Goal: Task Accomplishment & Management: Use online tool/utility

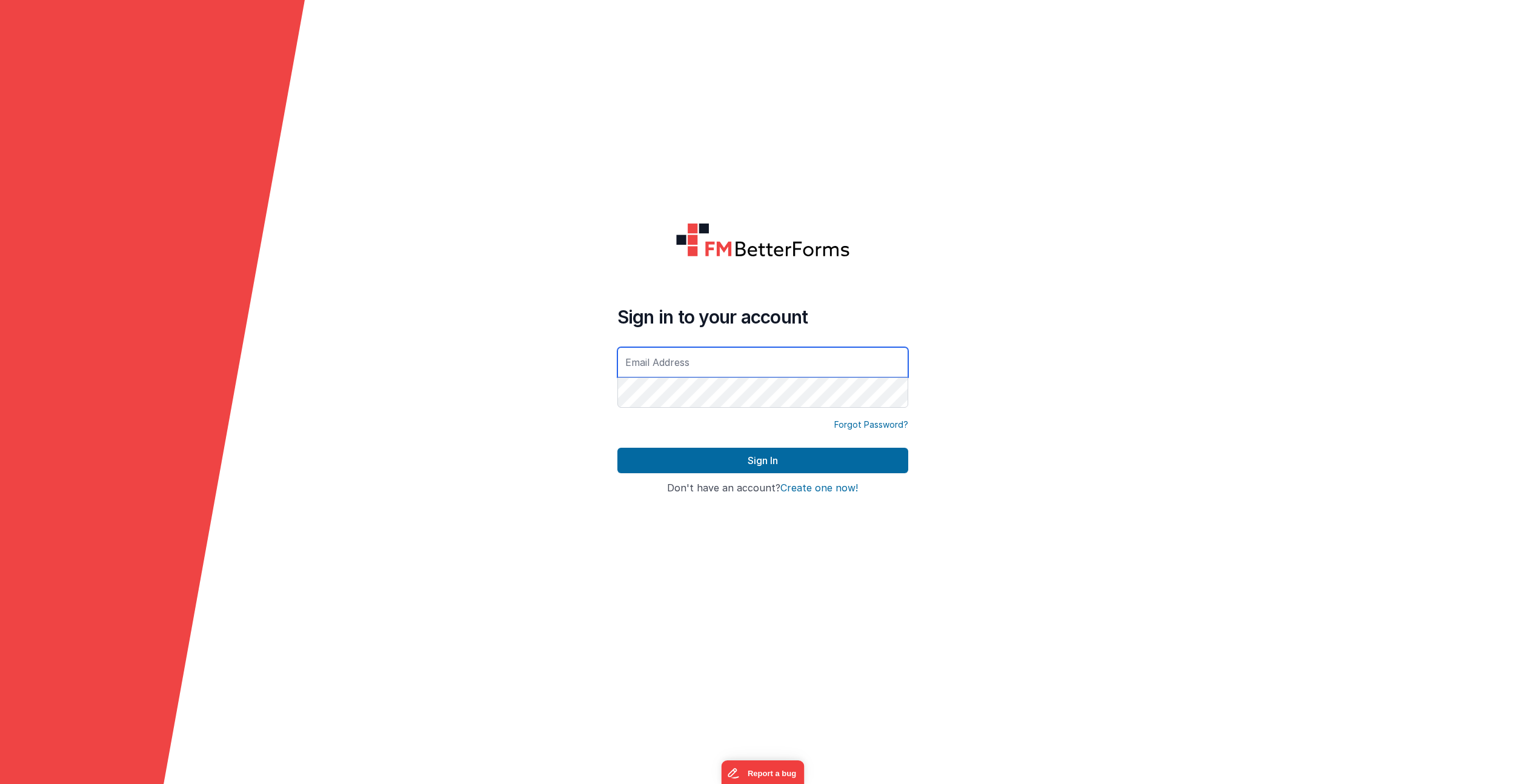
type input "[PERSON_NAME][EMAIL_ADDRESS][DOMAIN_NAME]"
click at [762, 460] on button "Sign In" at bounding box center [763, 460] width 290 height 26
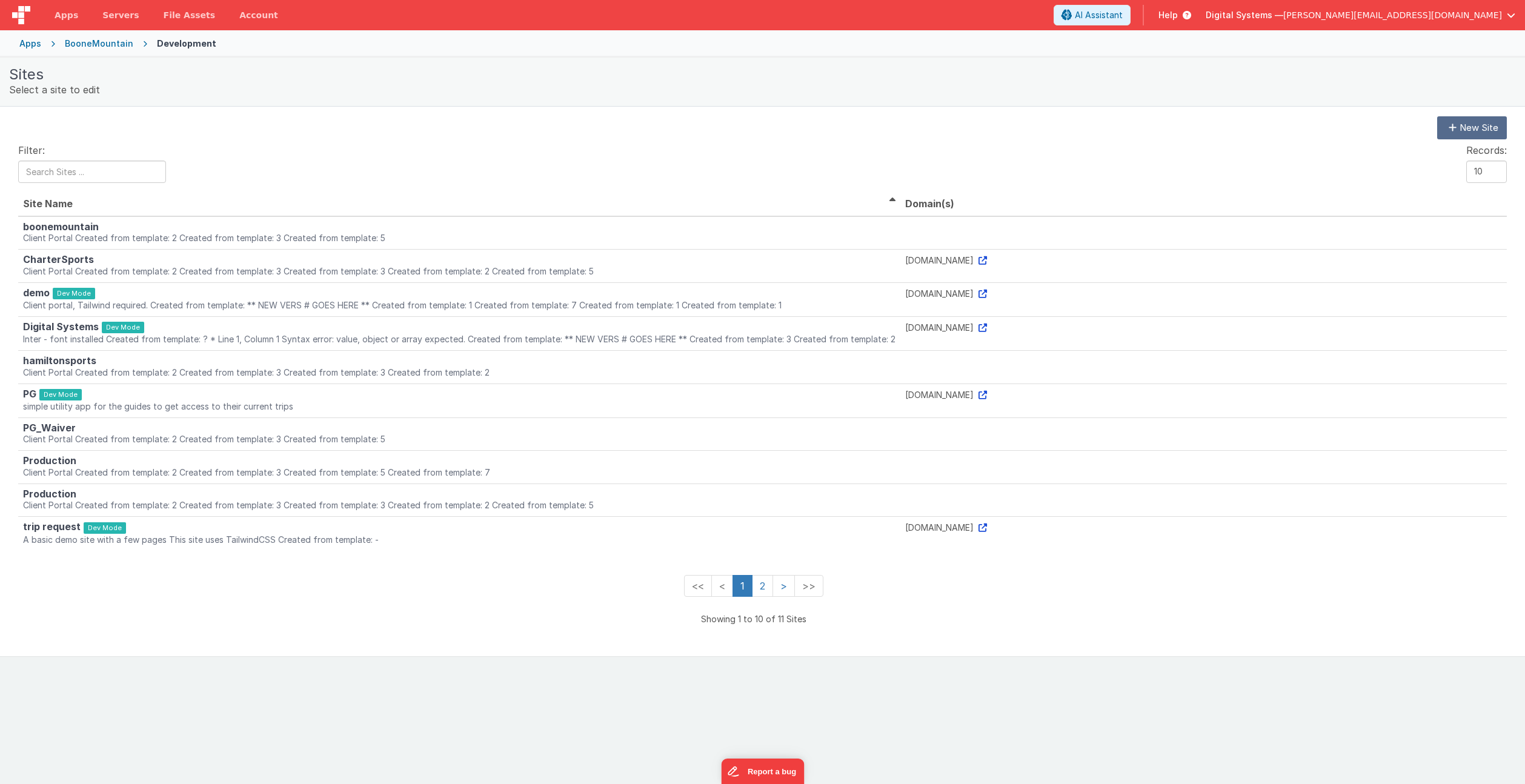
click at [32, 48] on div "Apps" at bounding box center [31, 44] width 22 height 12
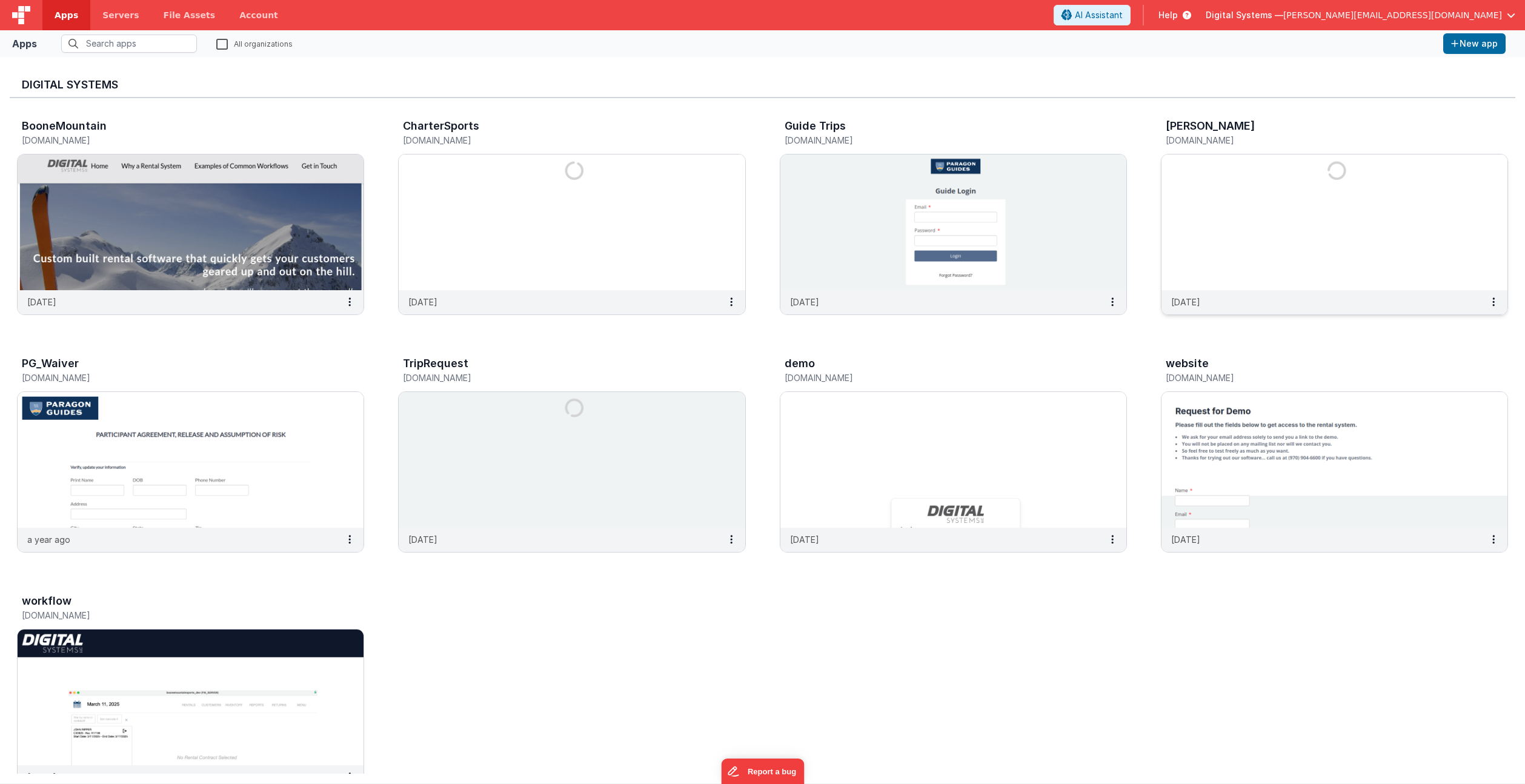
click at [1242, 255] on img at bounding box center [1334, 222] width 346 height 136
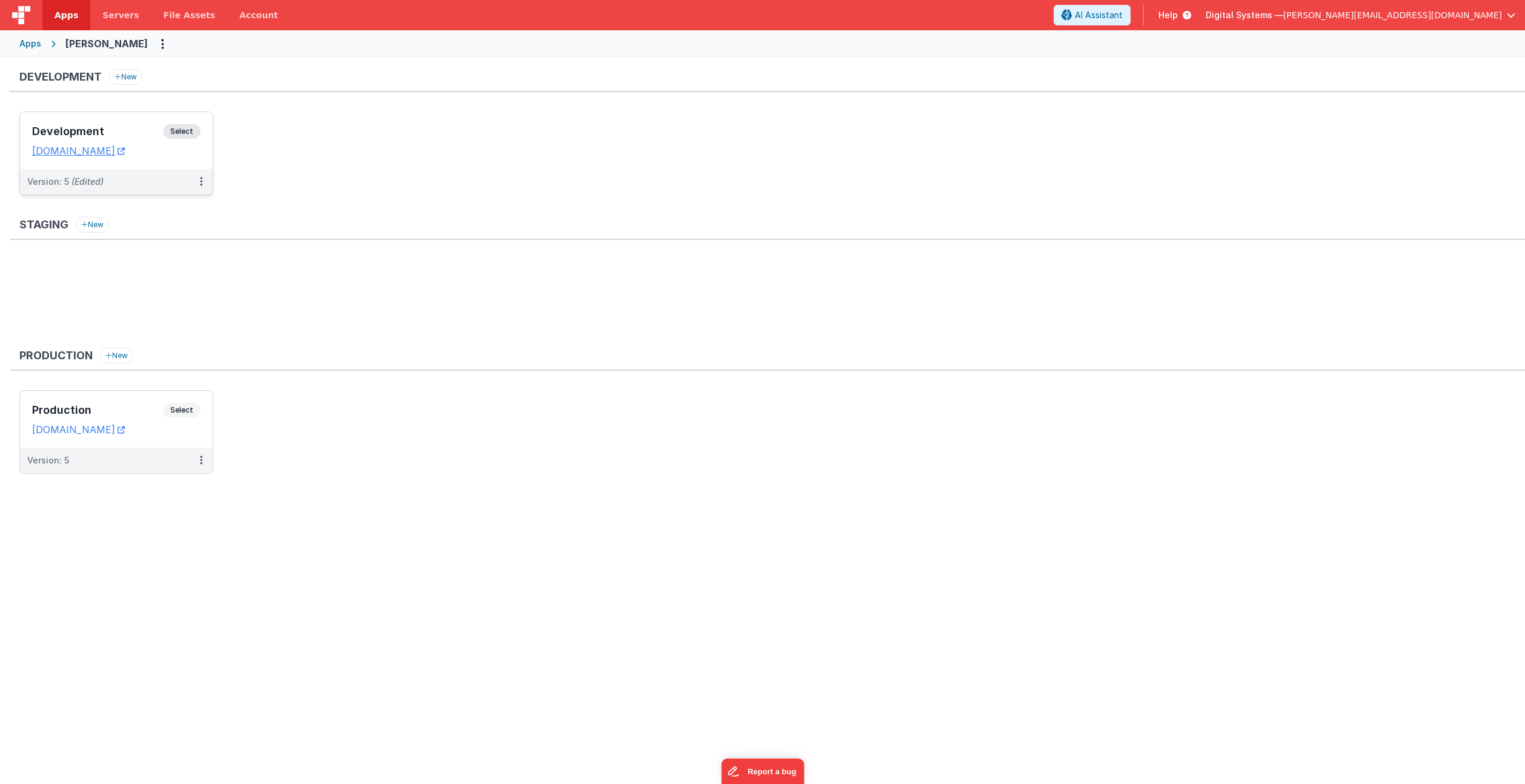
click at [185, 128] on span "Select" at bounding box center [182, 131] width 38 height 15
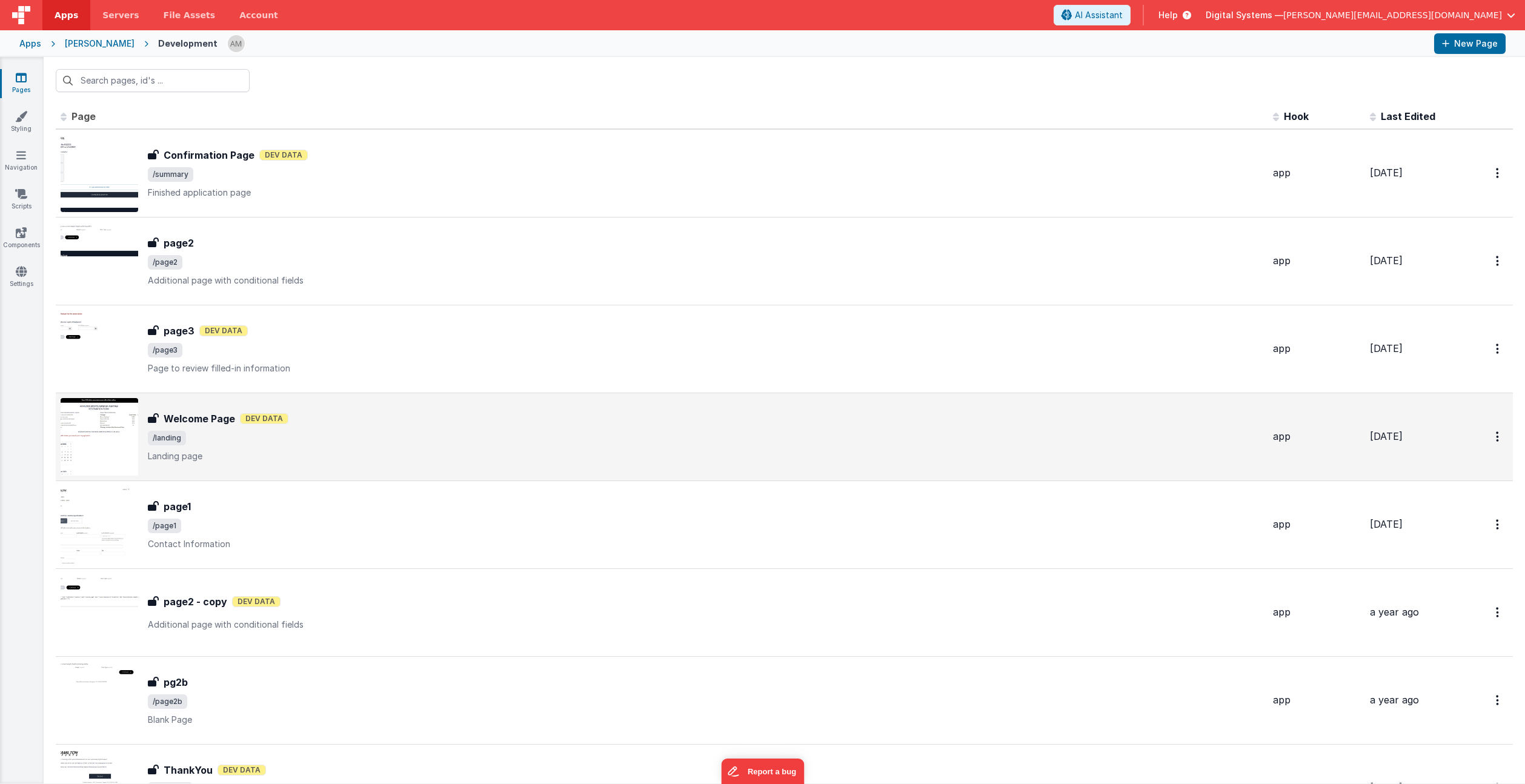
click at [366, 420] on div "Welcome Page Dev Data" at bounding box center [705, 418] width 1115 height 15
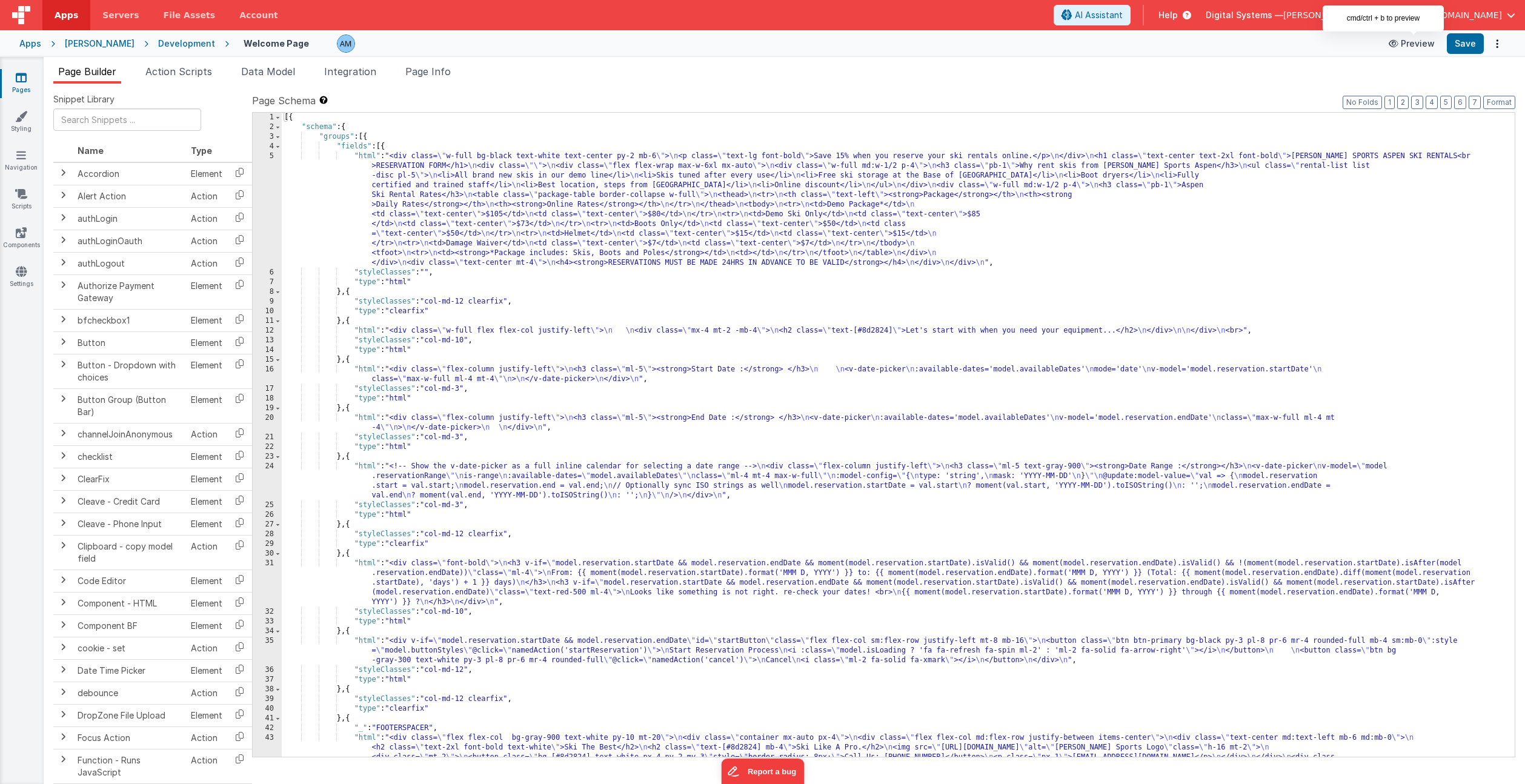
click at [1427, 42] on button "Preview" at bounding box center [1411, 44] width 61 height 20
click at [268, 167] on div "5" at bounding box center [267, 209] width 29 height 116
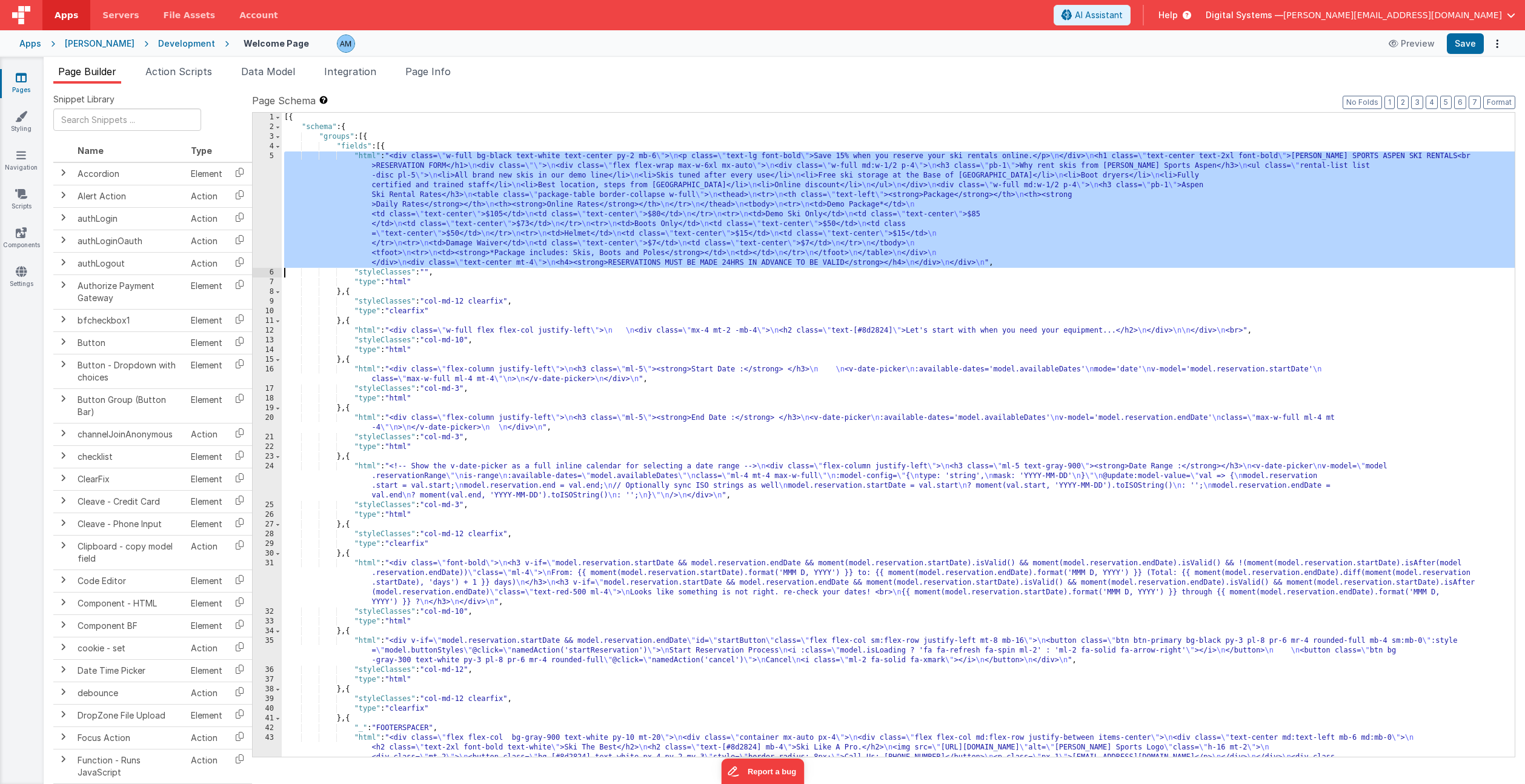
click at [268, 167] on div "5" at bounding box center [267, 209] width 29 height 116
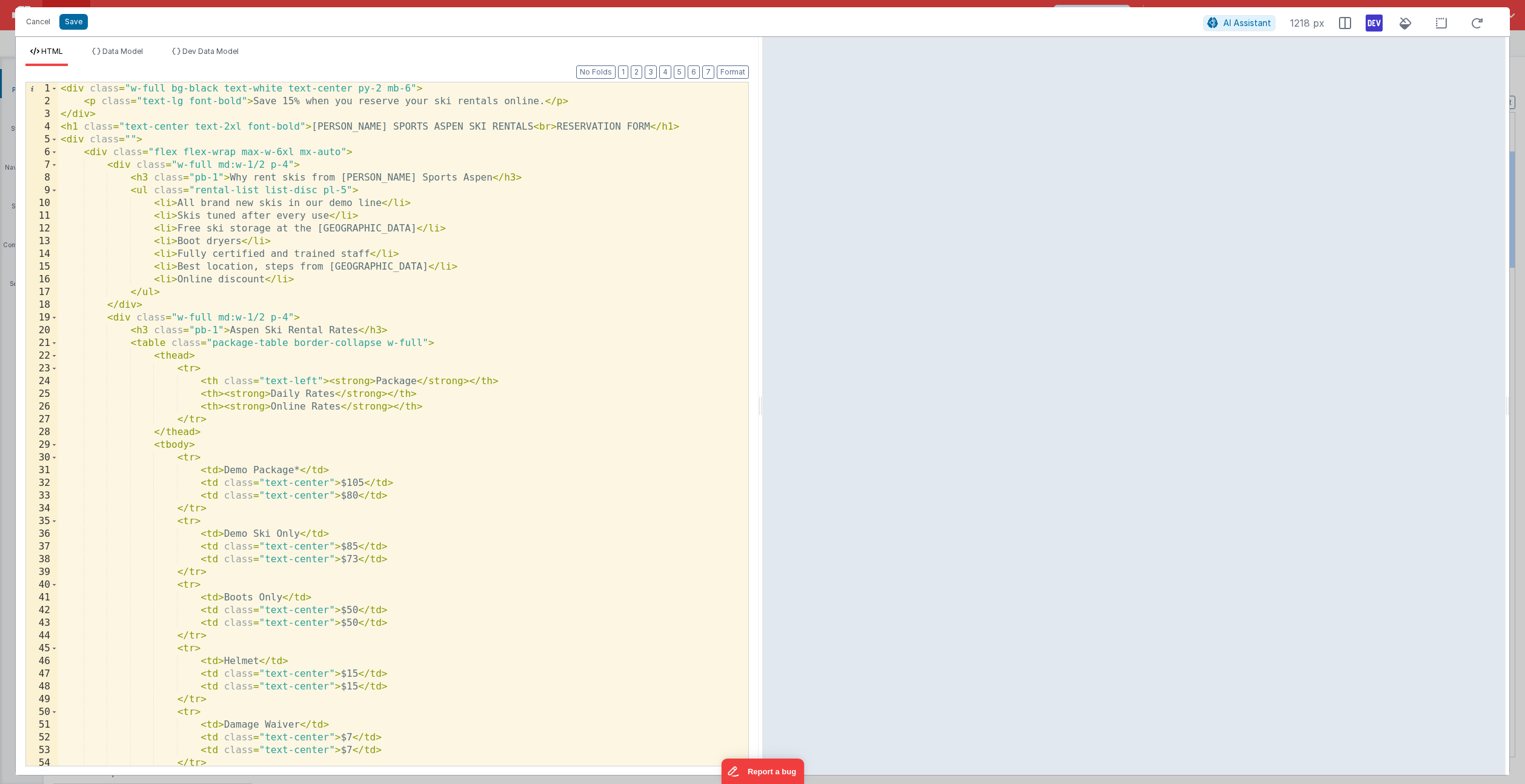
click at [345, 496] on div "< div class = "w-full bg-black text-white text-center py-2 mb-6" > < p class = …" at bounding box center [403, 436] width 690 height 709
click at [347, 495] on div "< div class = "w-full bg-black text-white text-center py-2 mb-6" > < p class = …" at bounding box center [403, 436] width 690 height 709
drag, startPoint x: 74, startPoint y: 22, endPoint x: 102, endPoint y: 82, distance: 66.2
click at [74, 22] on button "Save" at bounding box center [73, 21] width 28 height 15
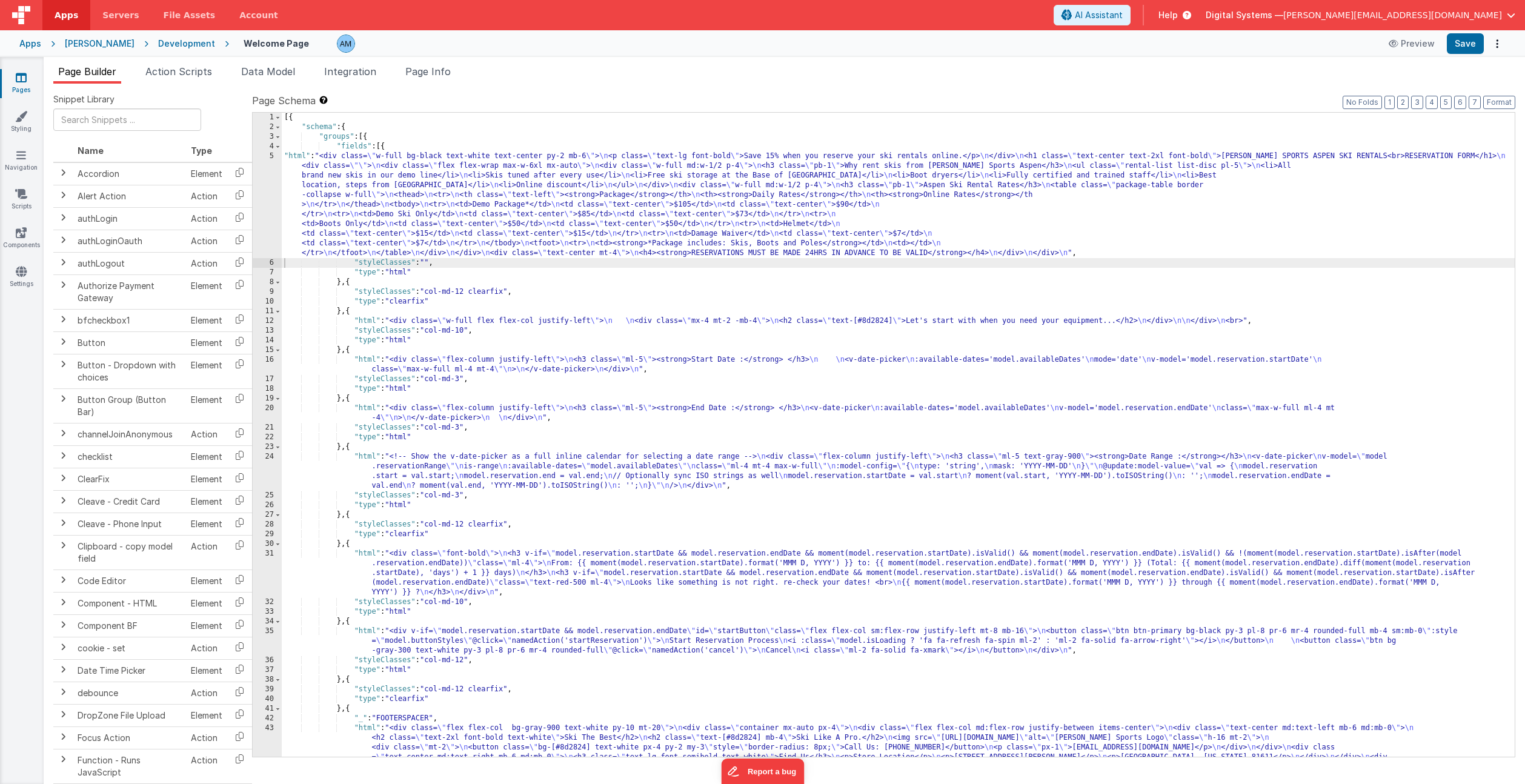
click at [28, 44] on div "Apps" at bounding box center [31, 44] width 22 height 12
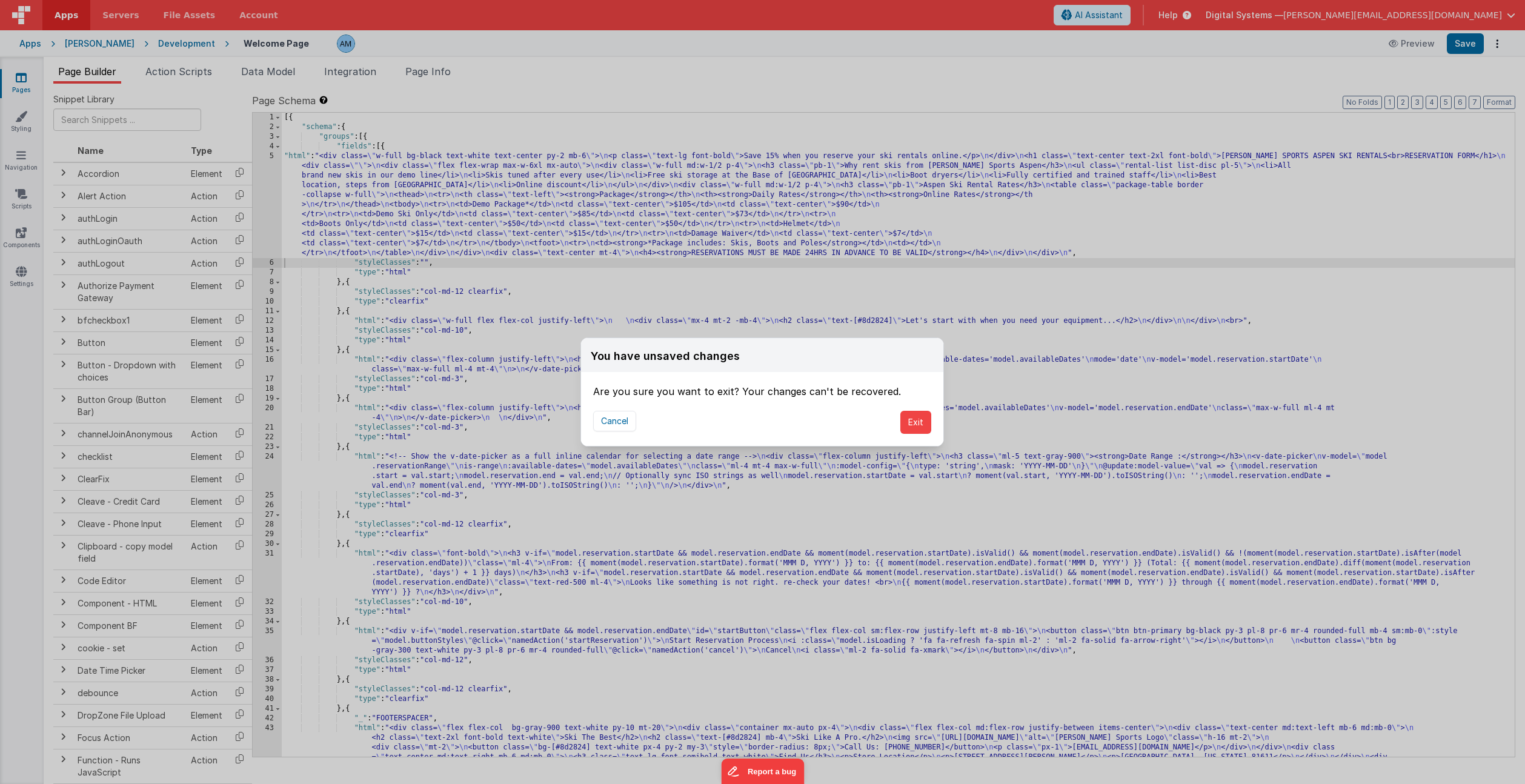
scroll to position [1, 0]
drag, startPoint x: 625, startPoint y: 419, endPoint x: 1147, endPoint y: 141, distance: 591.4
click at [631, 418] on button "Cancel" at bounding box center [614, 421] width 43 height 20
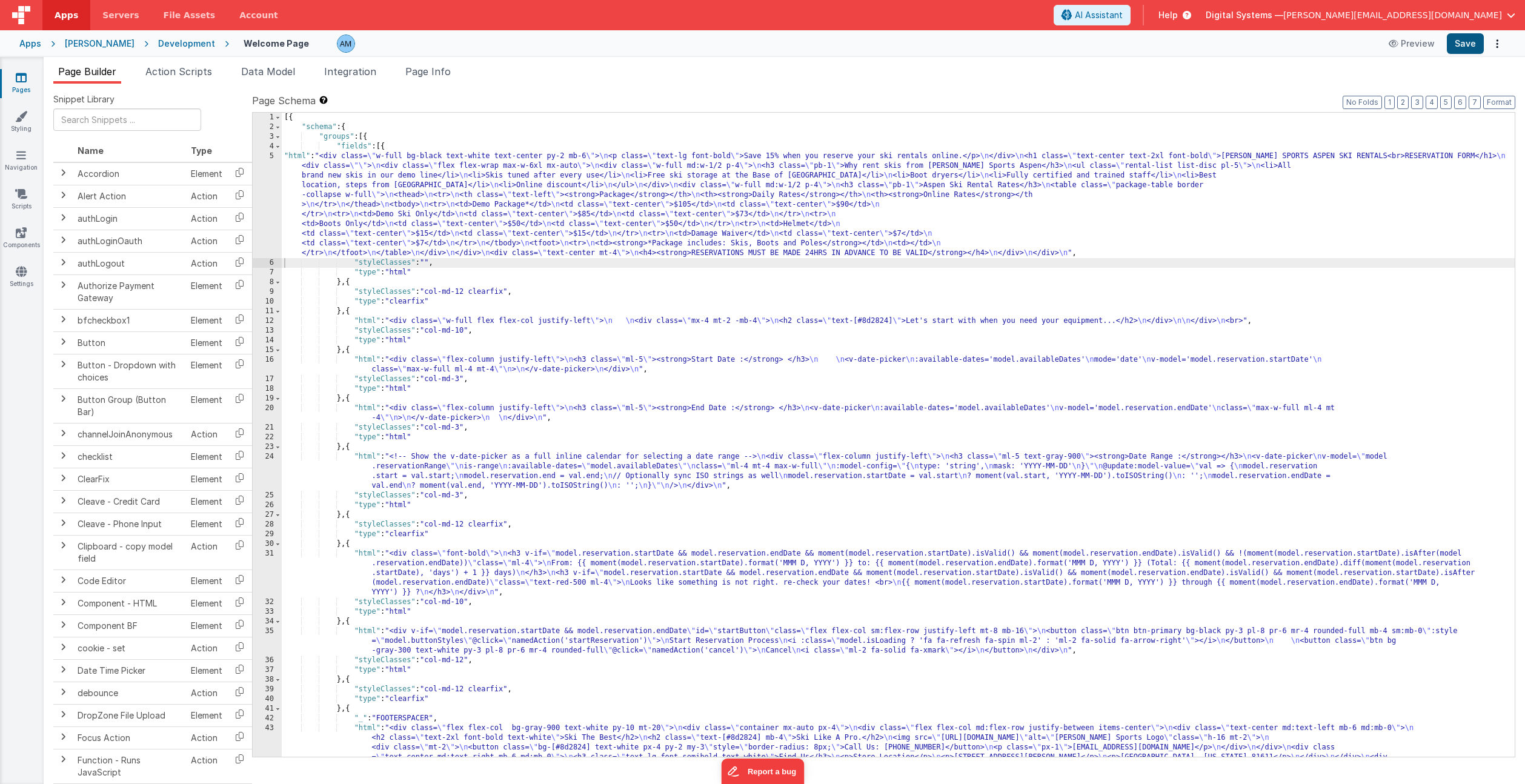
click at [1473, 44] on button "Save" at bounding box center [1464, 44] width 37 height 20
click at [22, 43] on div "Apps" at bounding box center [31, 44] width 22 height 12
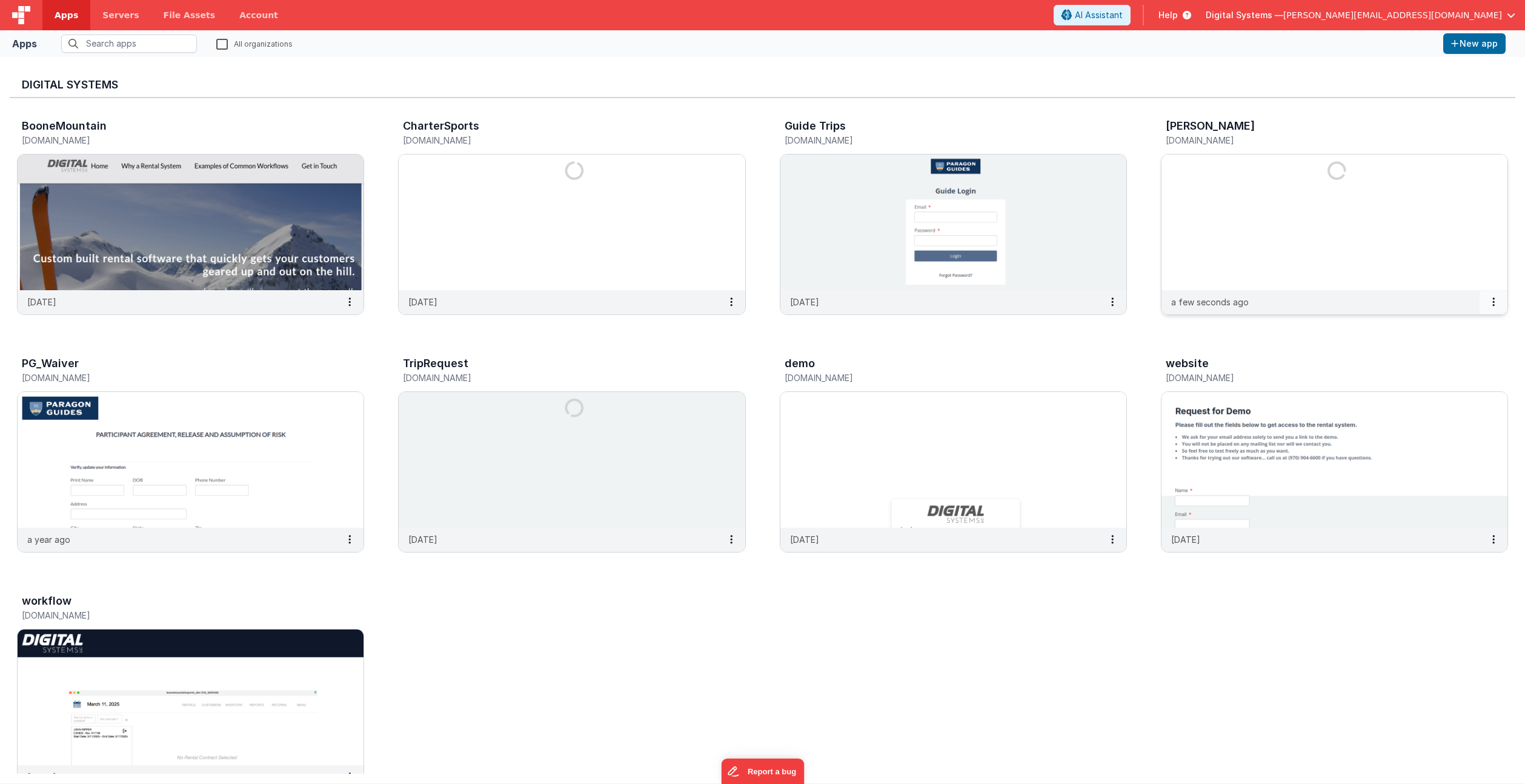
click at [1496, 301] on button at bounding box center [1493, 301] width 28 height 23
click at [1483, 322] on link "Settings" at bounding box center [1466, 326] width 84 height 22
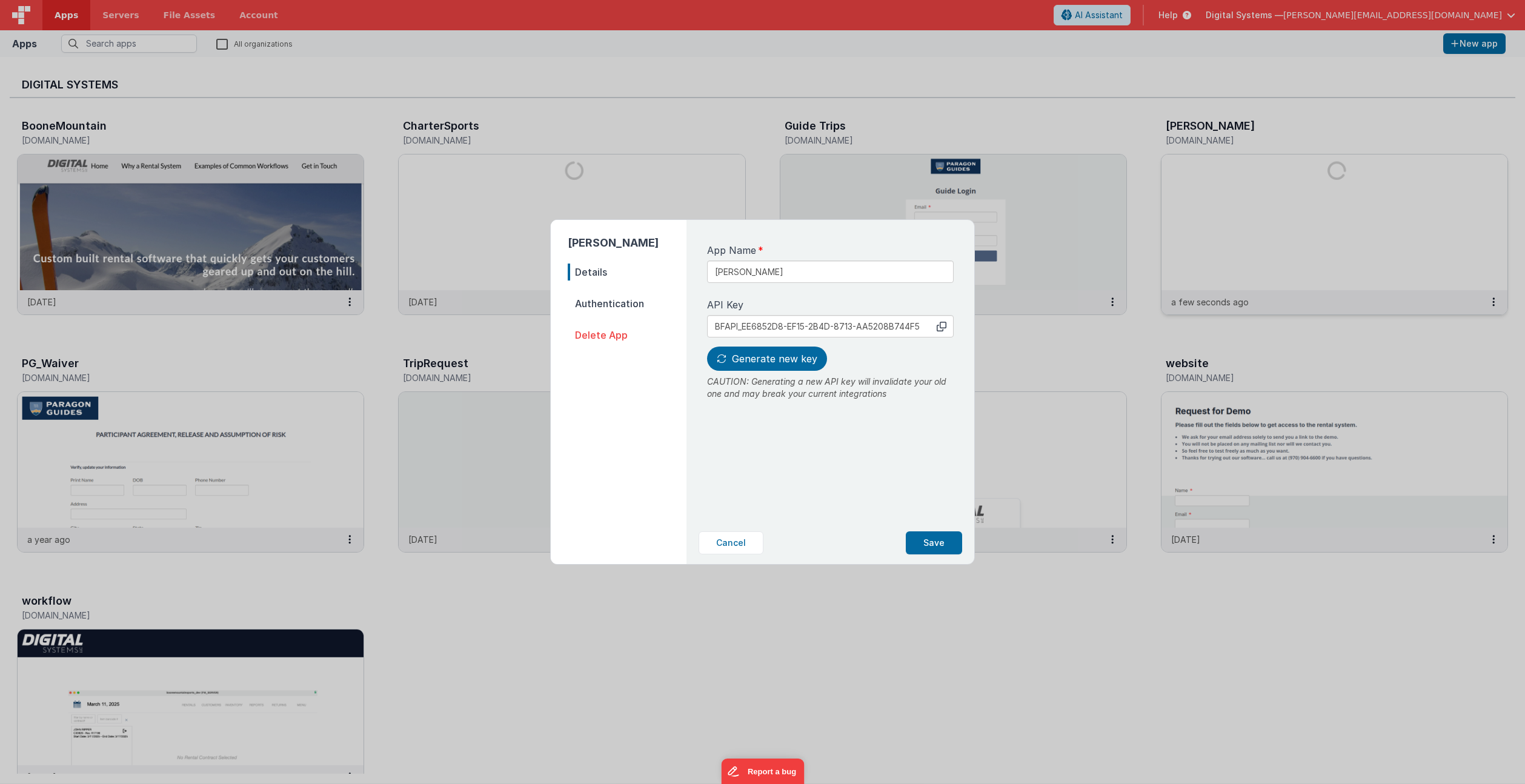
click at [613, 305] on span "Authentication" at bounding box center [626, 303] width 119 height 17
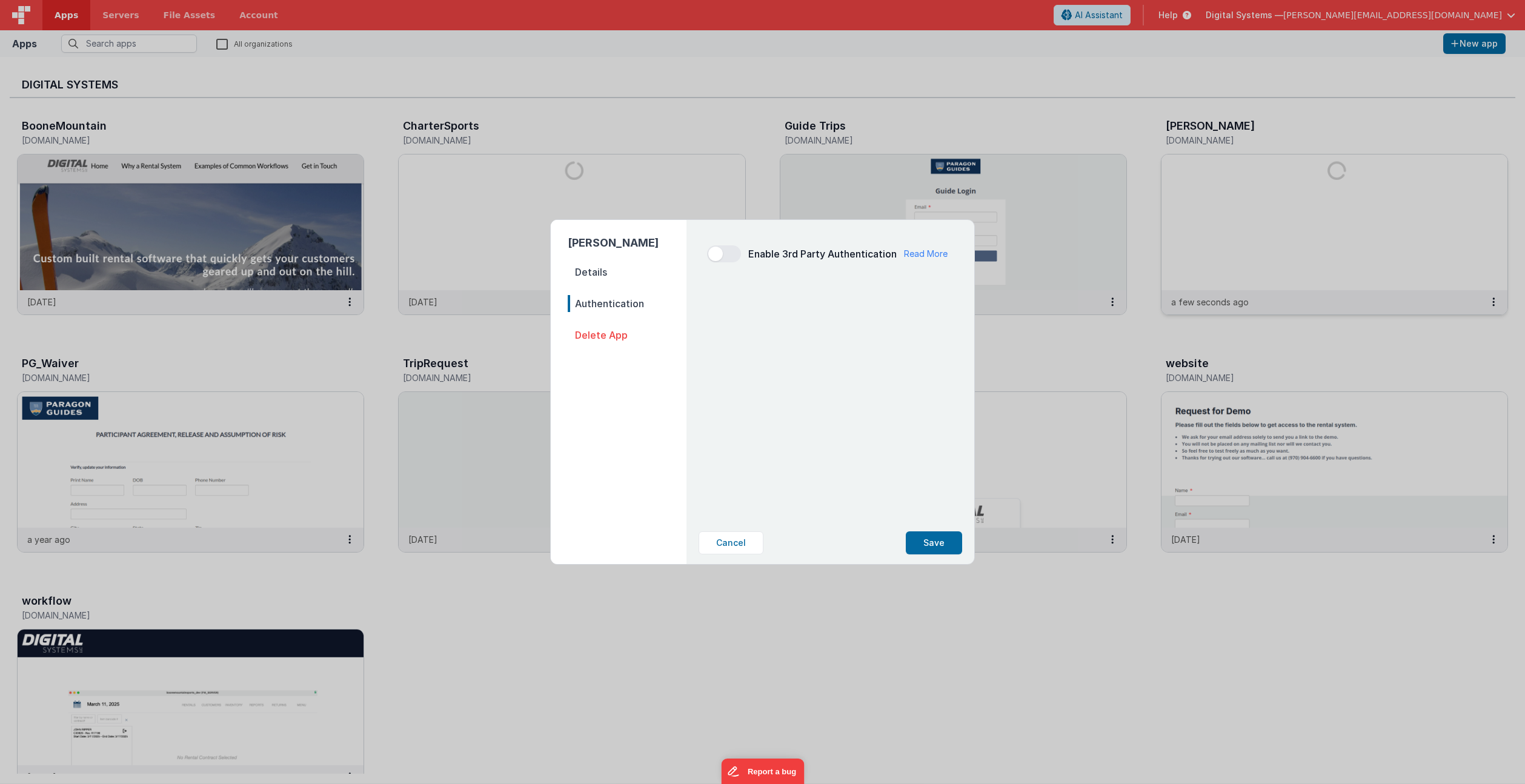
drag, startPoint x: 589, startPoint y: 278, endPoint x: 843, endPoint y: 367, distance: 269.1
click at [595, 280] on nav "Details Authentication Delete App" at bounding box center [626, 408] width 119 height 290
click at [736, 551] on button "Cancel" at bounding box center [731, 542] width 65 height 23
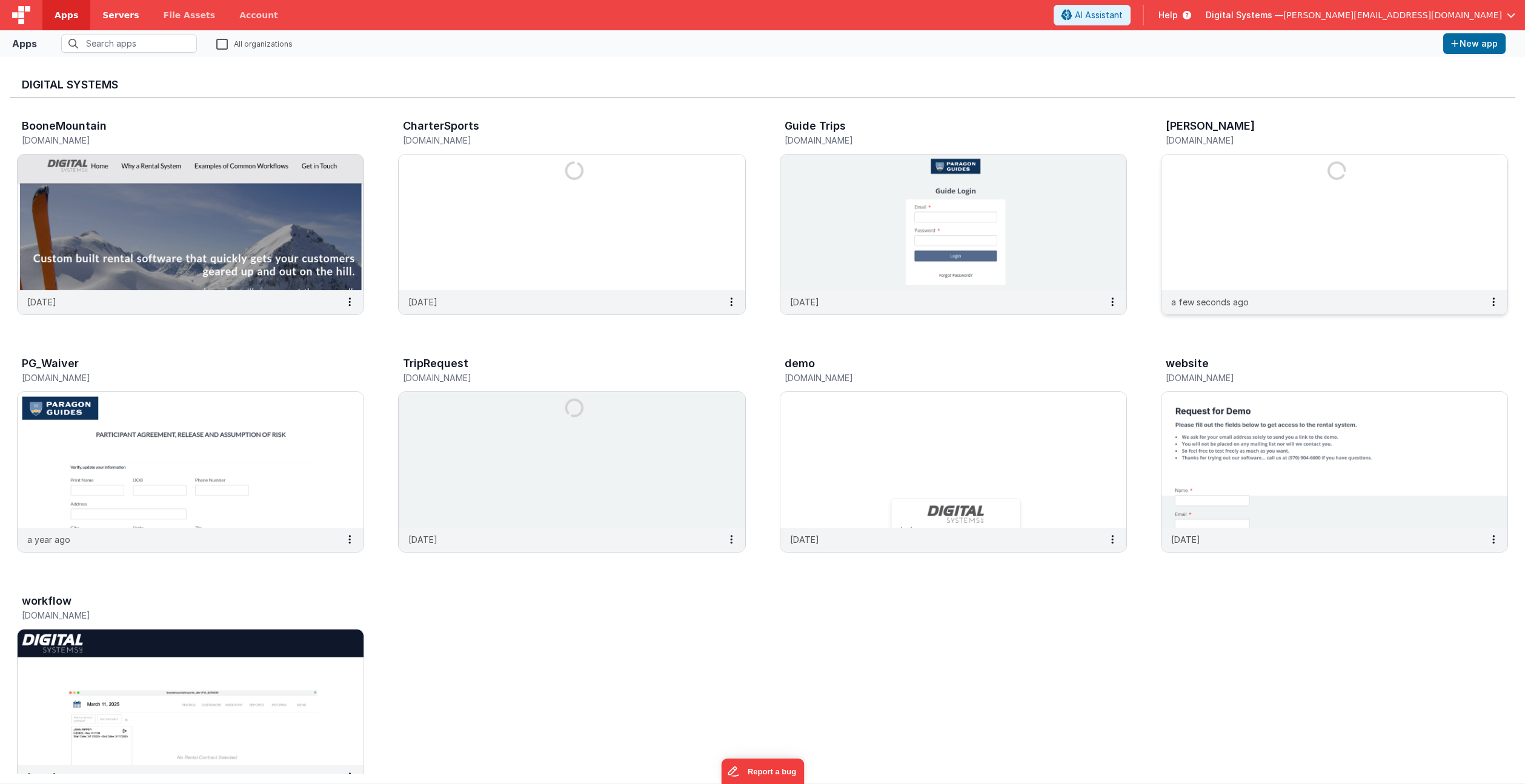
click at [103, 20] on span "Servers" at bounding box center [120, 15] width 37 height 12
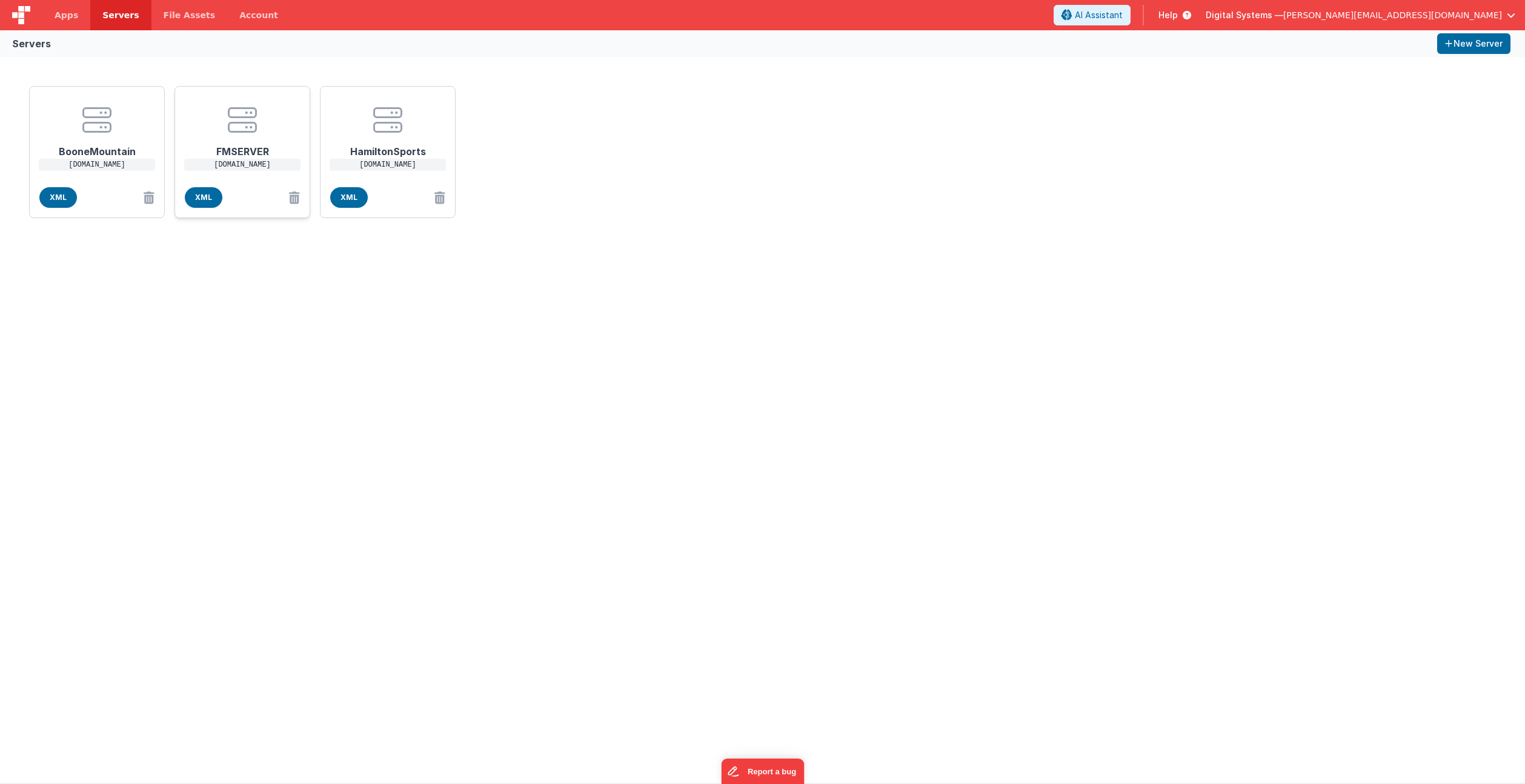
click at [251, 163] on p "[DOMAIN_NAME]" at bounding box center [243, 165] width 116 height 12
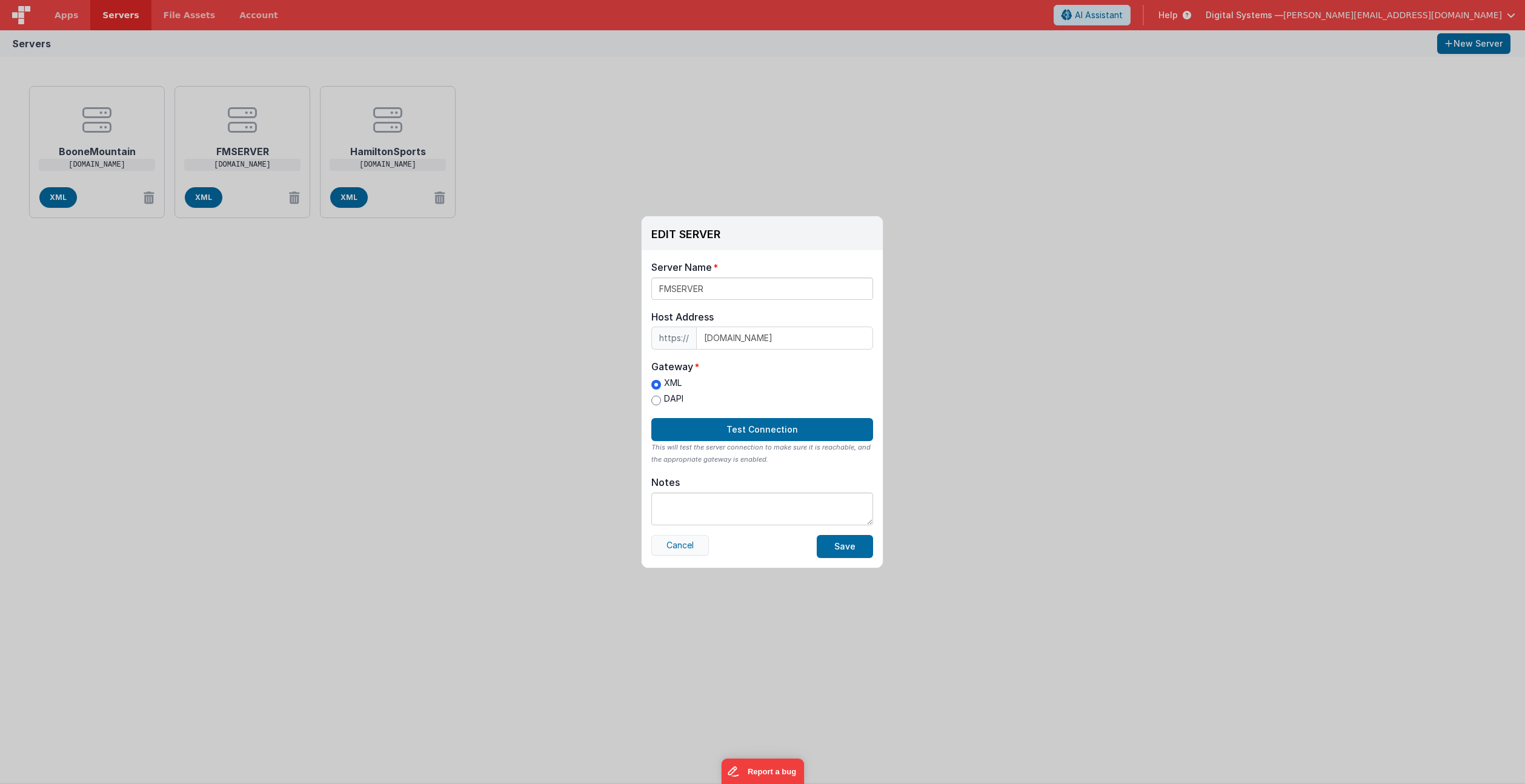
scroll to position [1, 0]
click at [690, 538] on button "Cancel" at bounding box center [679, 545] width 57 height 20
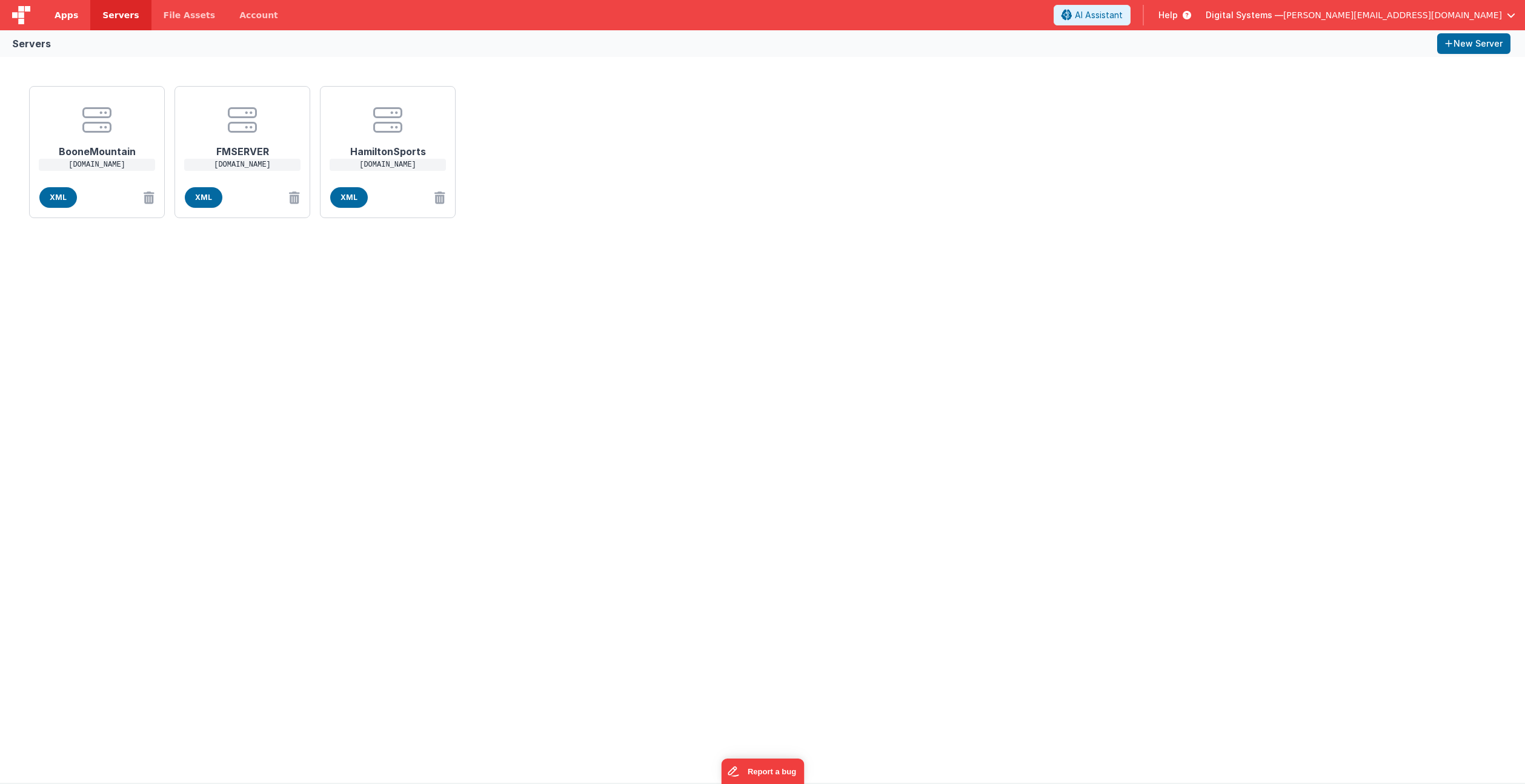
click at [58, 16] on span "Apps" at bounding box center [67, 15] width 24 height 12
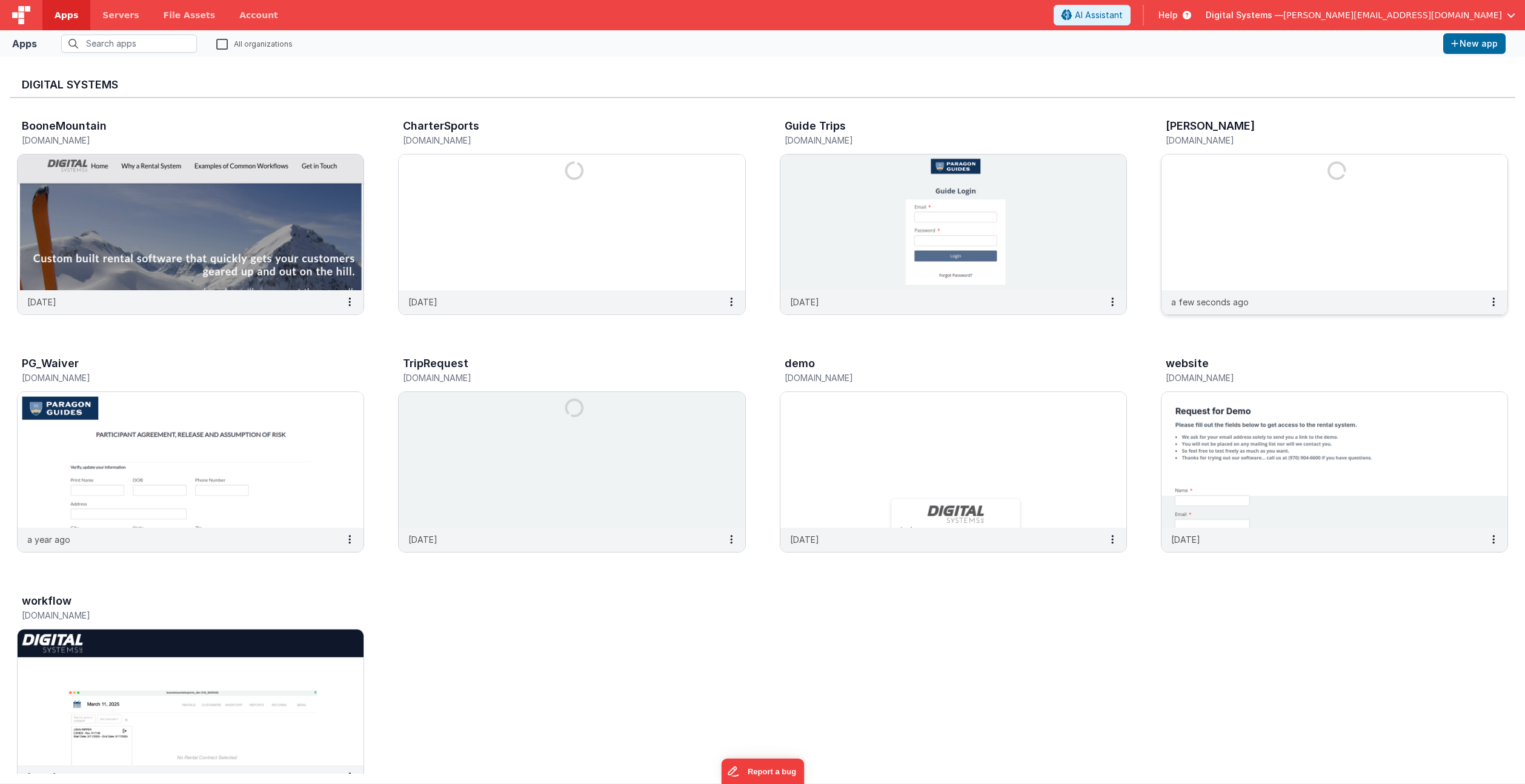
click at [1259, 225] on img at bounding box center [1334, 222] width 346 height 136
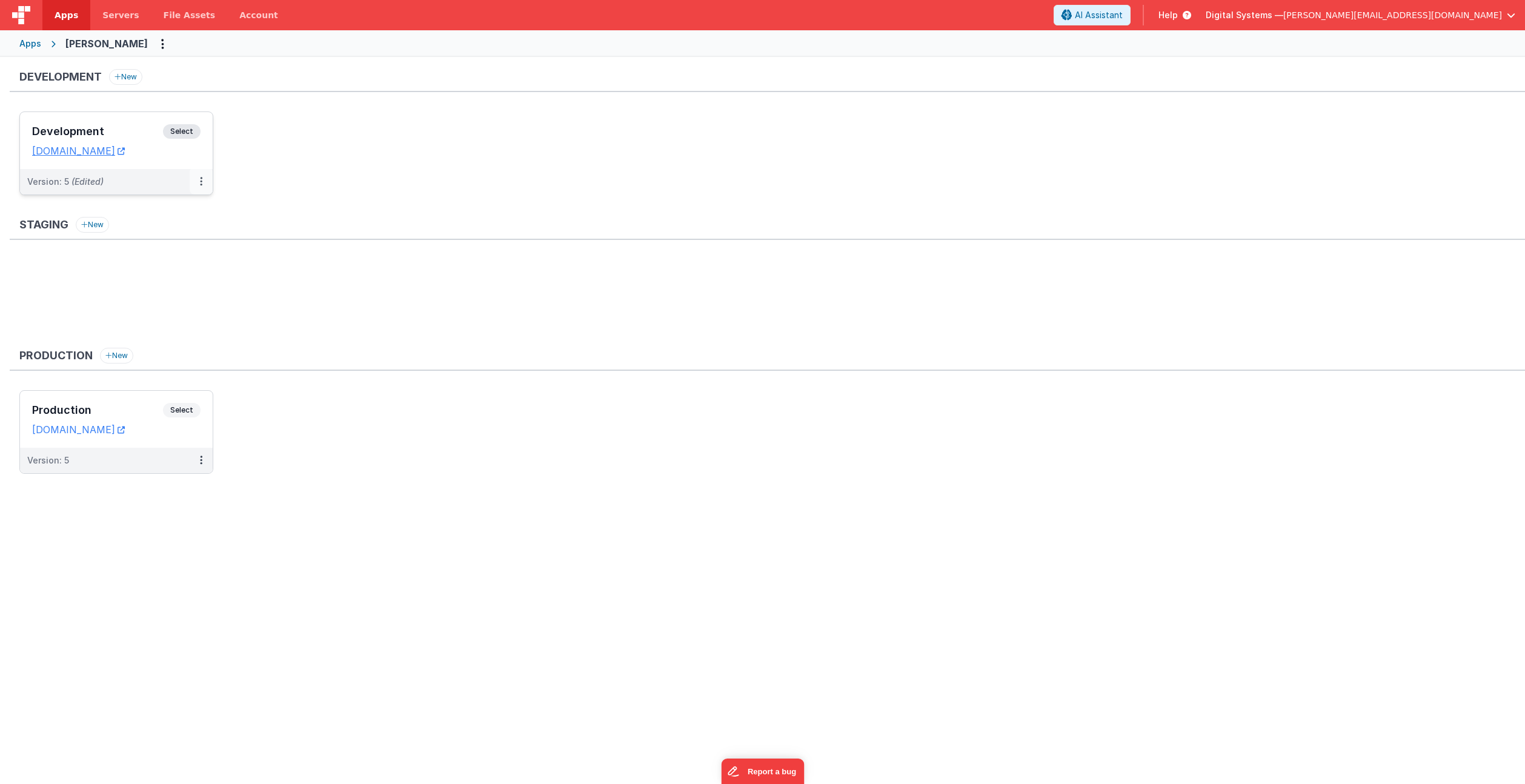
click at [197, 186] on button at bounding box center [201, 182] width 23 height 26
click at [185, 231] on link "Open Helper" at bounding box center [159, 231] width 107 height 22
click at [181, 132] on div at bounding box center [762, 392] width 1525 height 784
click at [181, 132] on span "Select" at bounding box center [182, 131] width 38 height 15
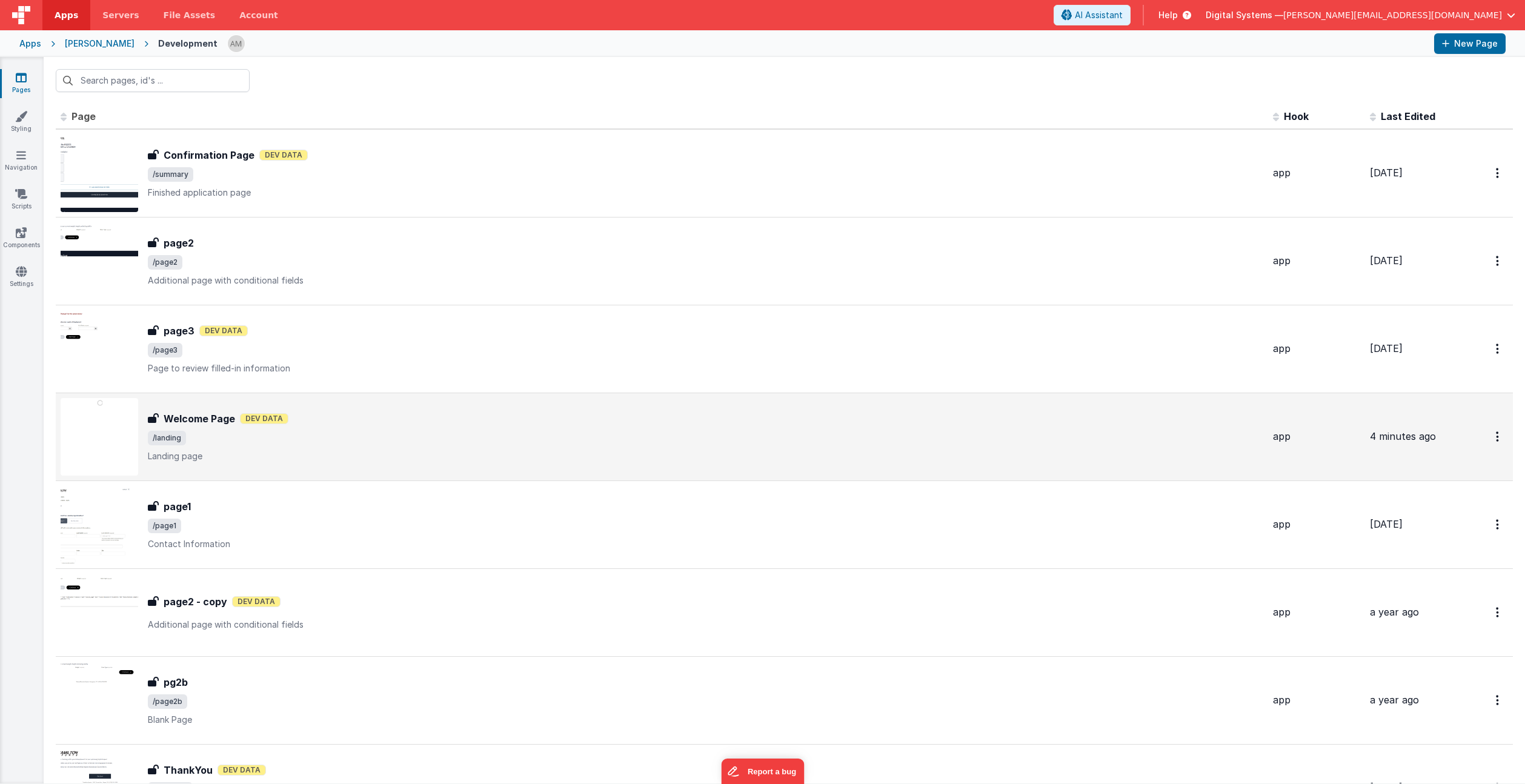
click at [900, 437] on span "/landing" at bounding box center [705, 437] width 1115 height 15
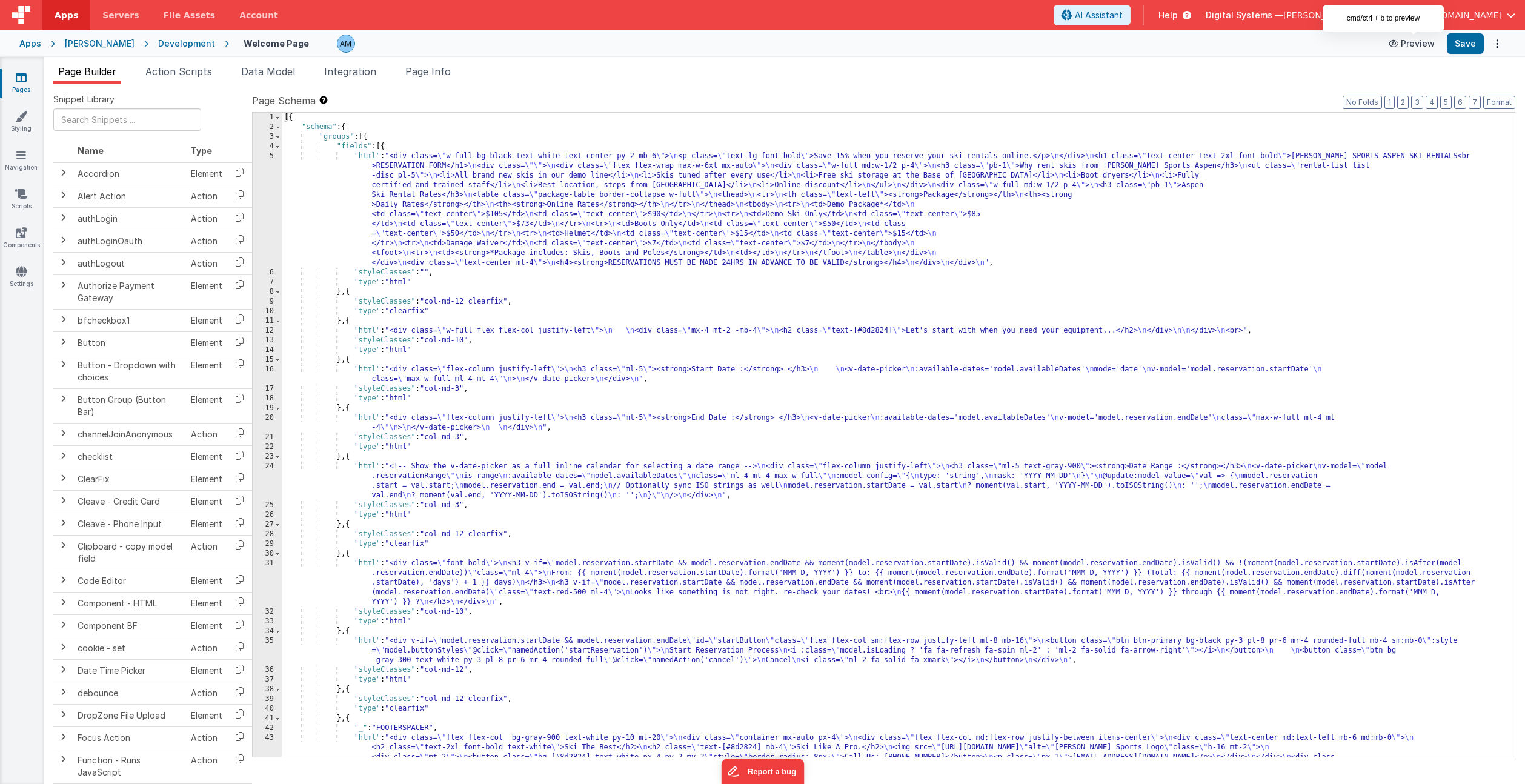
click at [1405, 46] on button "Preview" at bounding box center [1411, 44] width 61 height 20
click at [90, 41] on div "[PERSON_NAME]" at bounding box center [100, 44] width 70 height 12
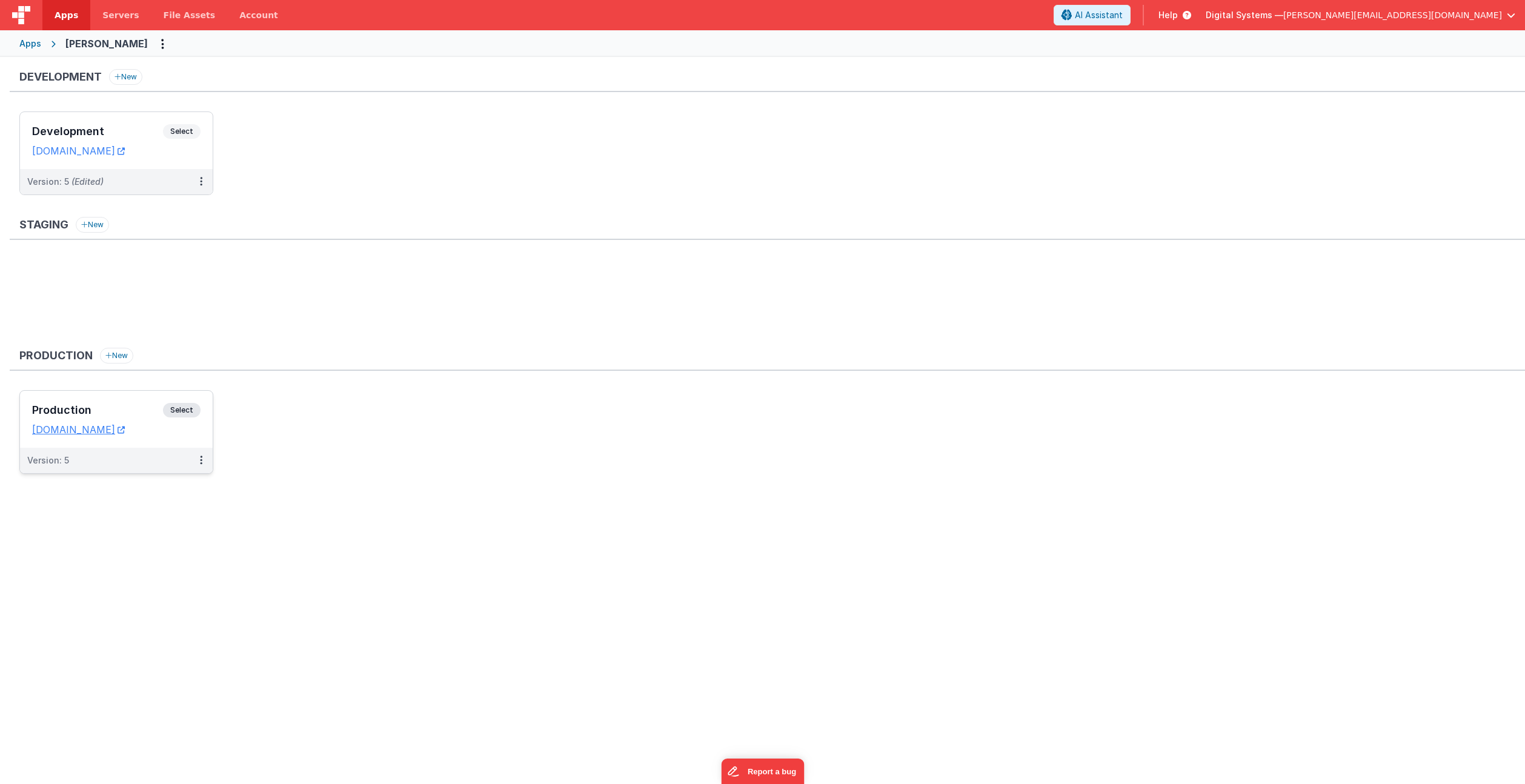
click at [180, 403] on span "Select" at bounding box center [182, 410] width 38 height 15
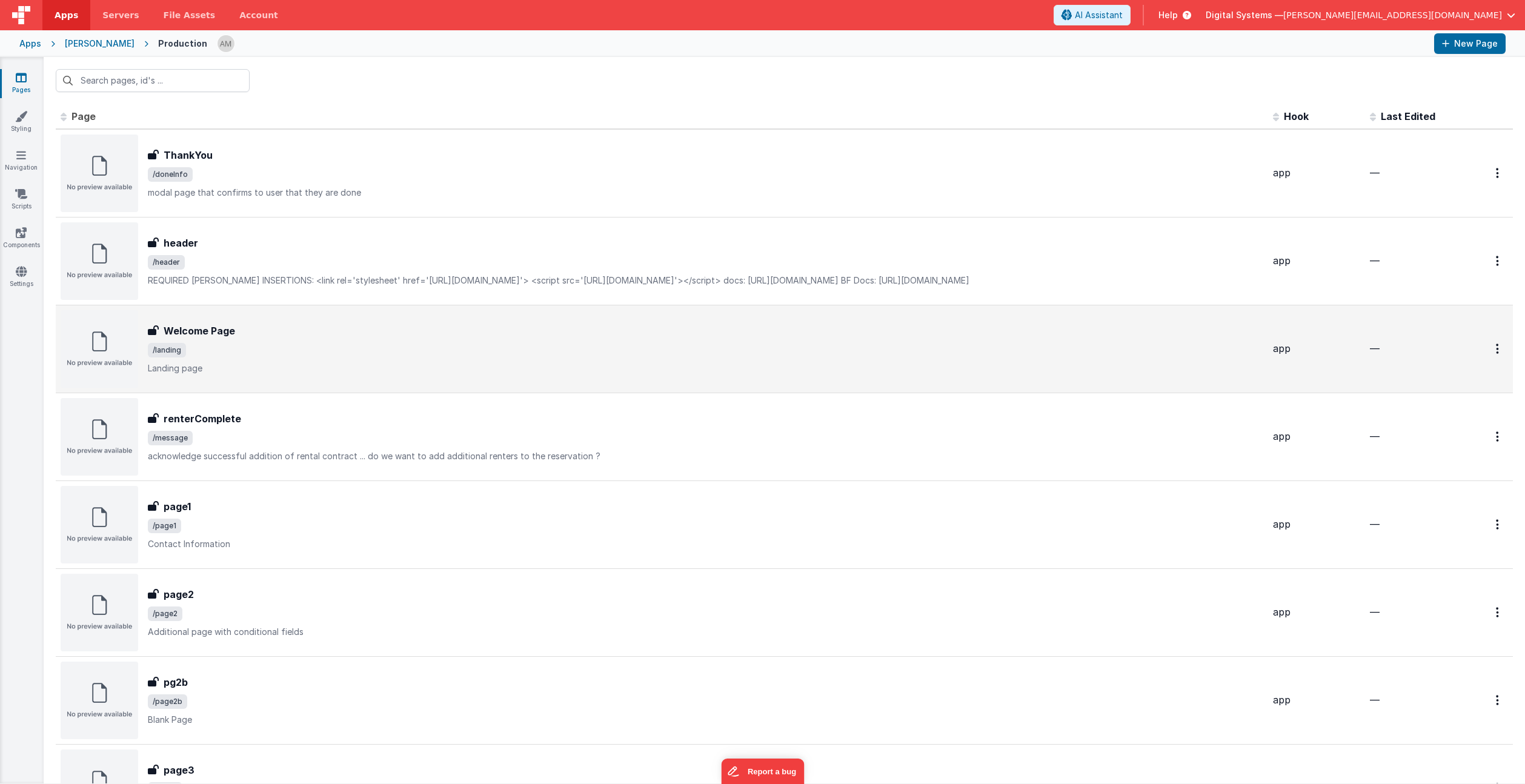
click at [212, 340] on div "Welcome Page Welcome Page /landing Landing page" at bounding box center [705, 349] width 1115 height 51
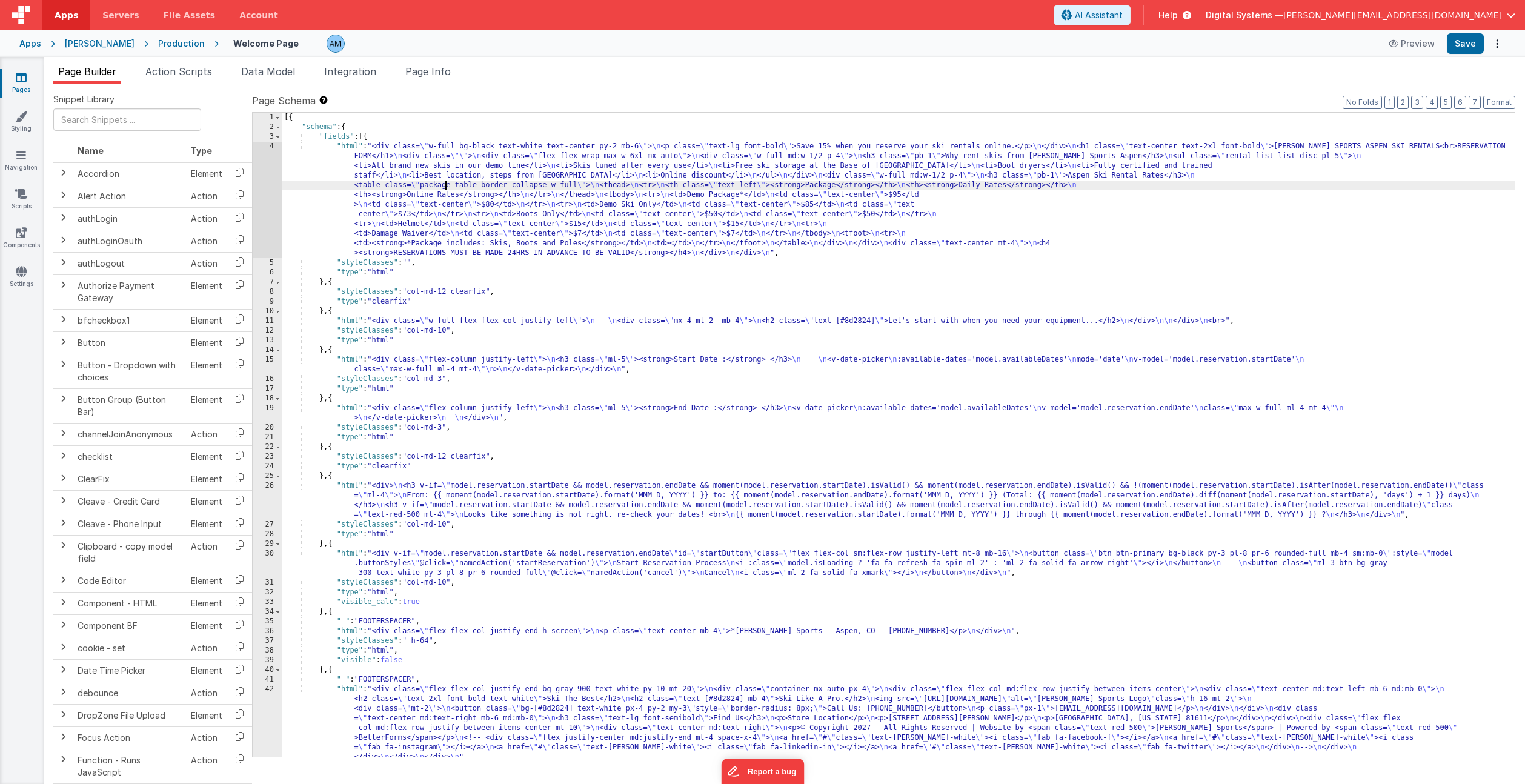
click at [447, 181] on div "[{ "schema" : { "fields" : [{ "html" : "<div class= \" w-full bg-black text-whi…" at bounding box center [898, 444] width 1233 height 663
click at [266, 179] on div "4" at bounding box center [267, 200] width 29 height 116
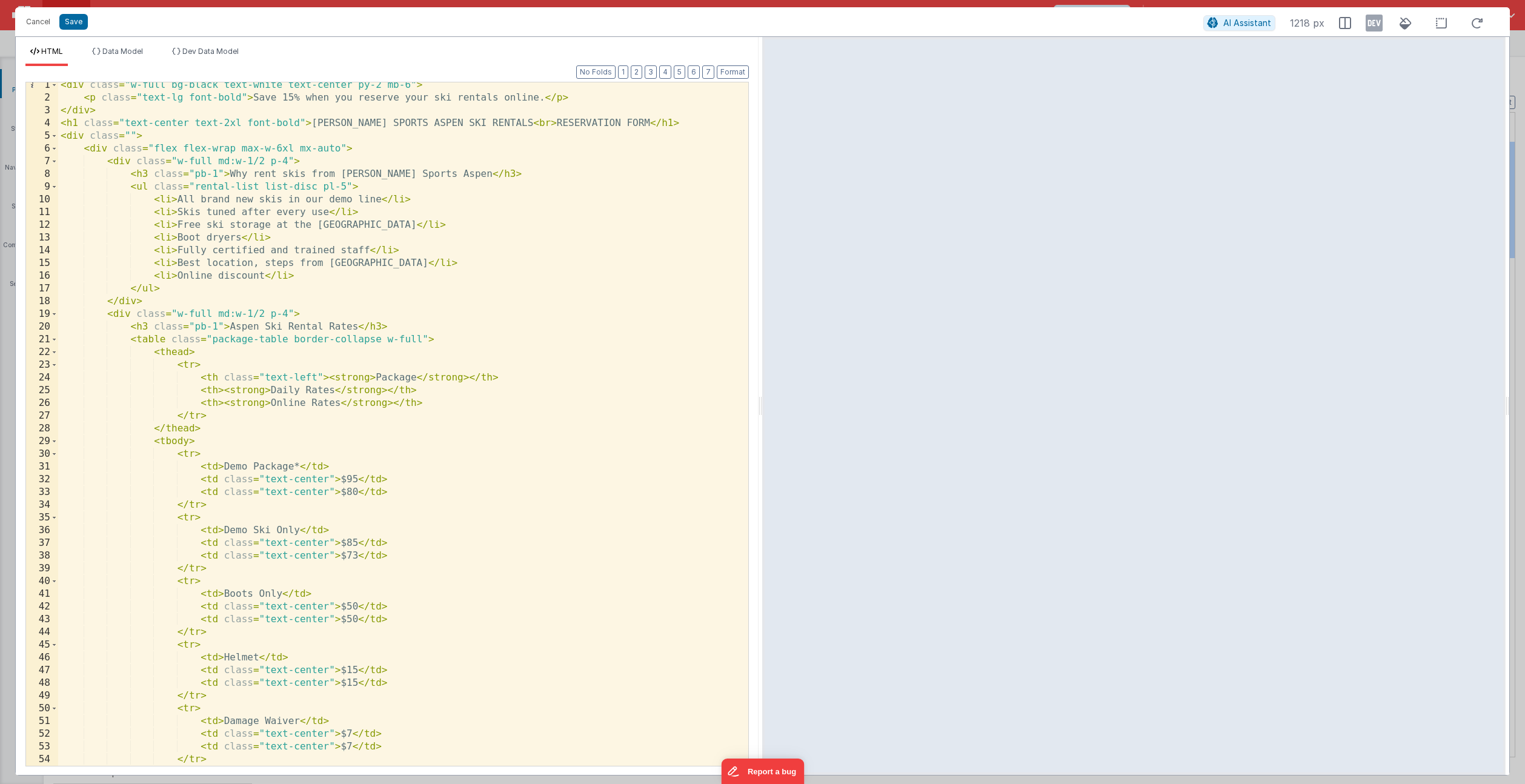
scroll to position [1, 0]
drag, startPoint x: 356, startPoint y: 479, endPoint x: 344, endPoint y: 478, distance: 12.0
click at [344, 478] on div "< div class = "w-full bg-black text-white text-center py-2 mb-6" > < p class = …" at bounding box center [403, 436] width 690 height 709
drag, startPoint x: 355, startPoint y: 497, endPoint x: 344, endPoint y: 496, distance: 11.0
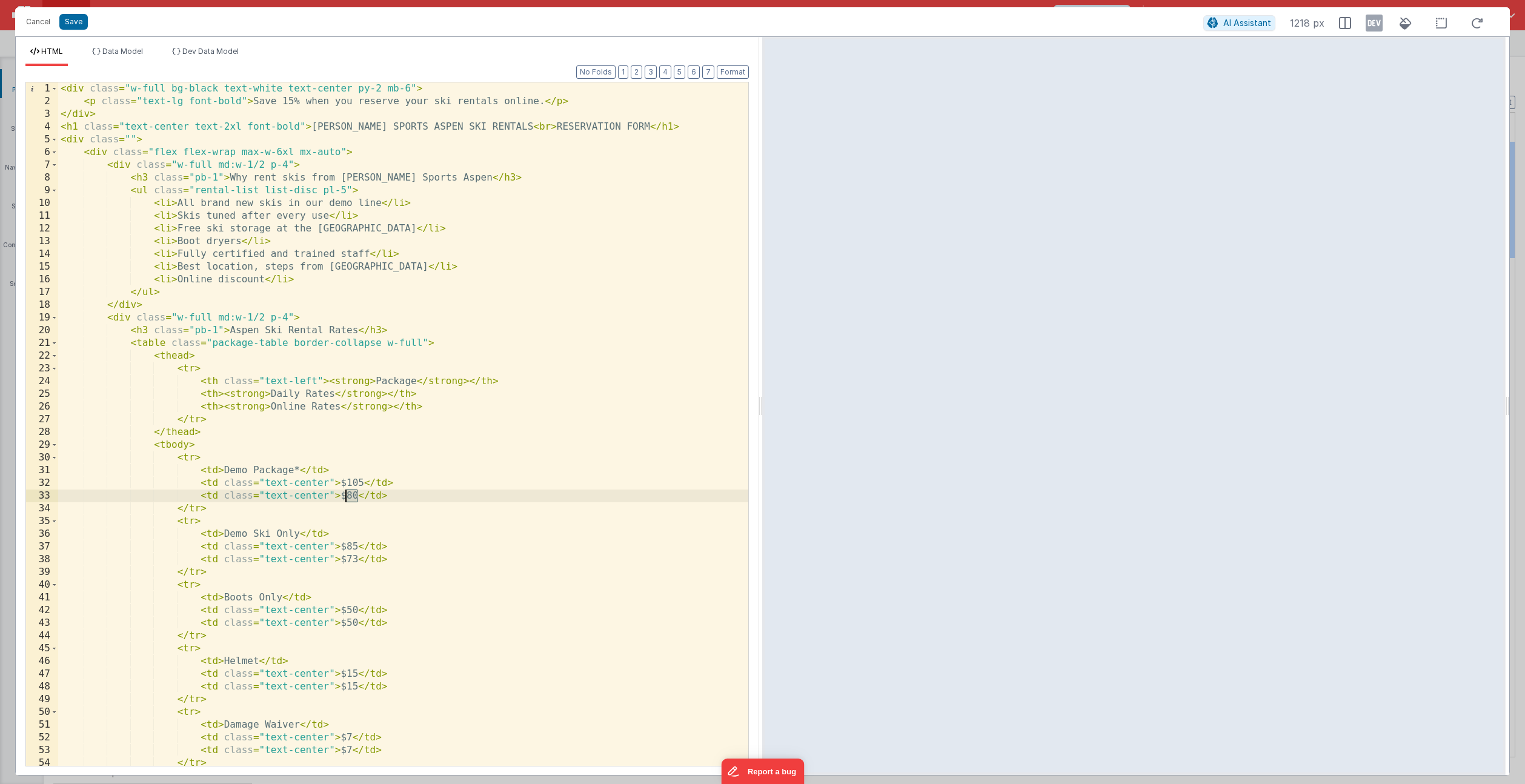
click at [344, 496] on div "< div class = "w-full bg-black text-white text-center py-2 mb-6" > < p class = …" at bounding box center [403, 436] width 690 height 709
click at [460, 489] on div "< div class = "w-full bg-black text-white text-center py-2 mb-6" > < p class = …" at bounding box center [403, 436] width 690 height 709
click at [70, 20] on button "Save" at bounding box center [73, 21] width 28 height 15
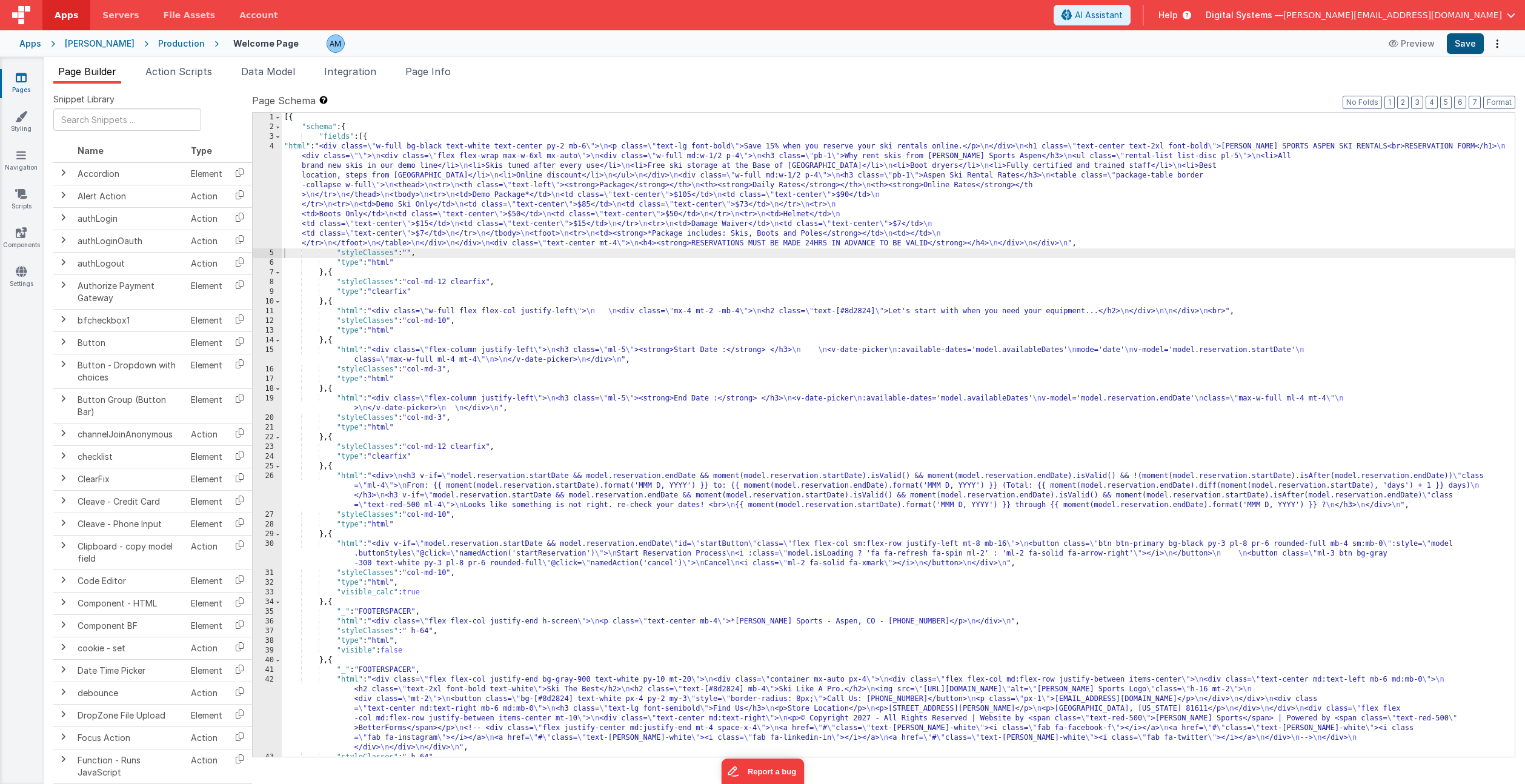
click at [1462, 43] on button "Save" at bounding box center [1464, 44] width 37 height 20
click at [1411, 47] on button "Preview" at bounding box center [1411, 44] width 61 height 20
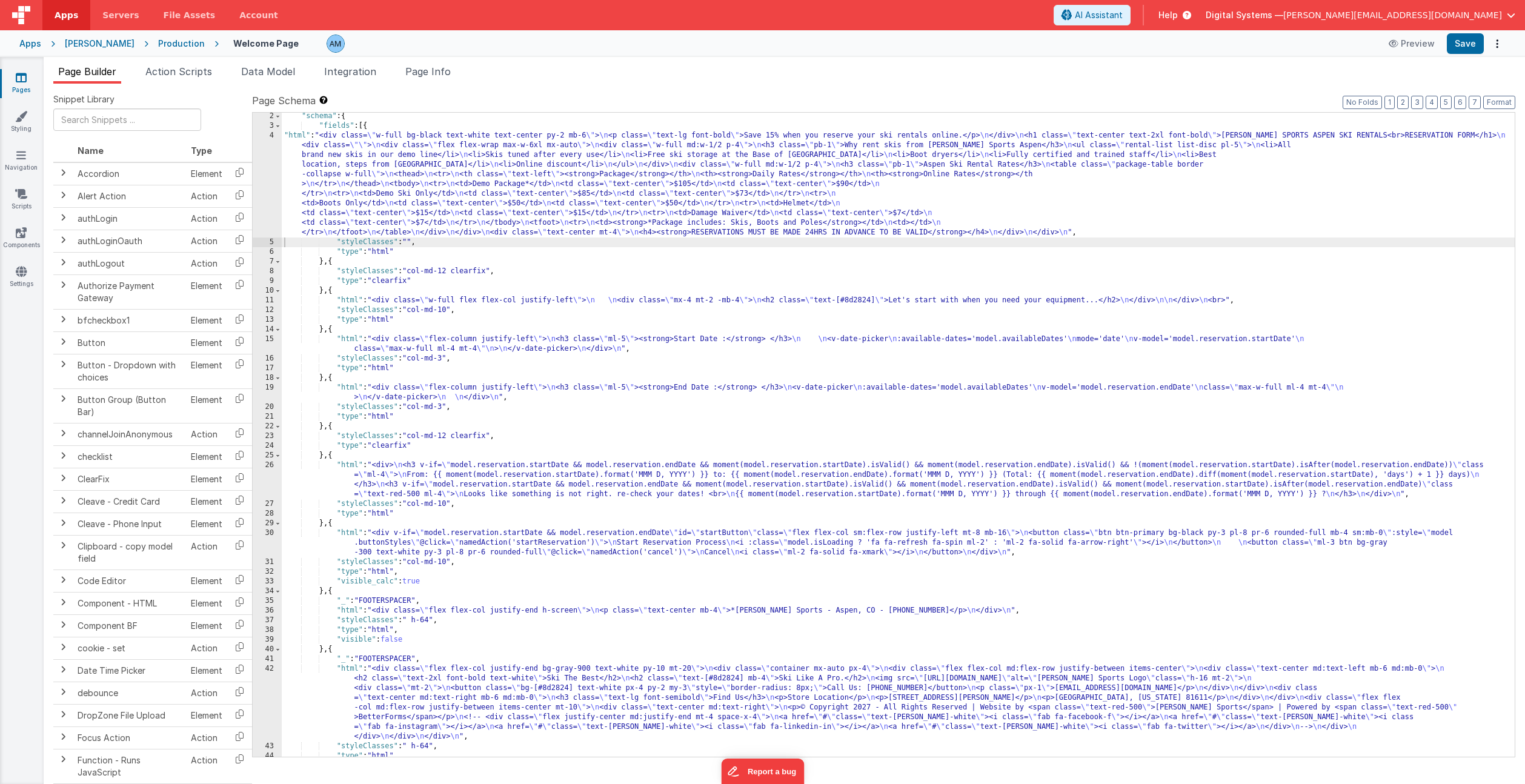
scroll to position [11, 0]
click at [26, 44] on div "Apps" at bounding box center [31, 44] width 22 height 12
